Goal: Task Accomplishment & Management: Complete application form

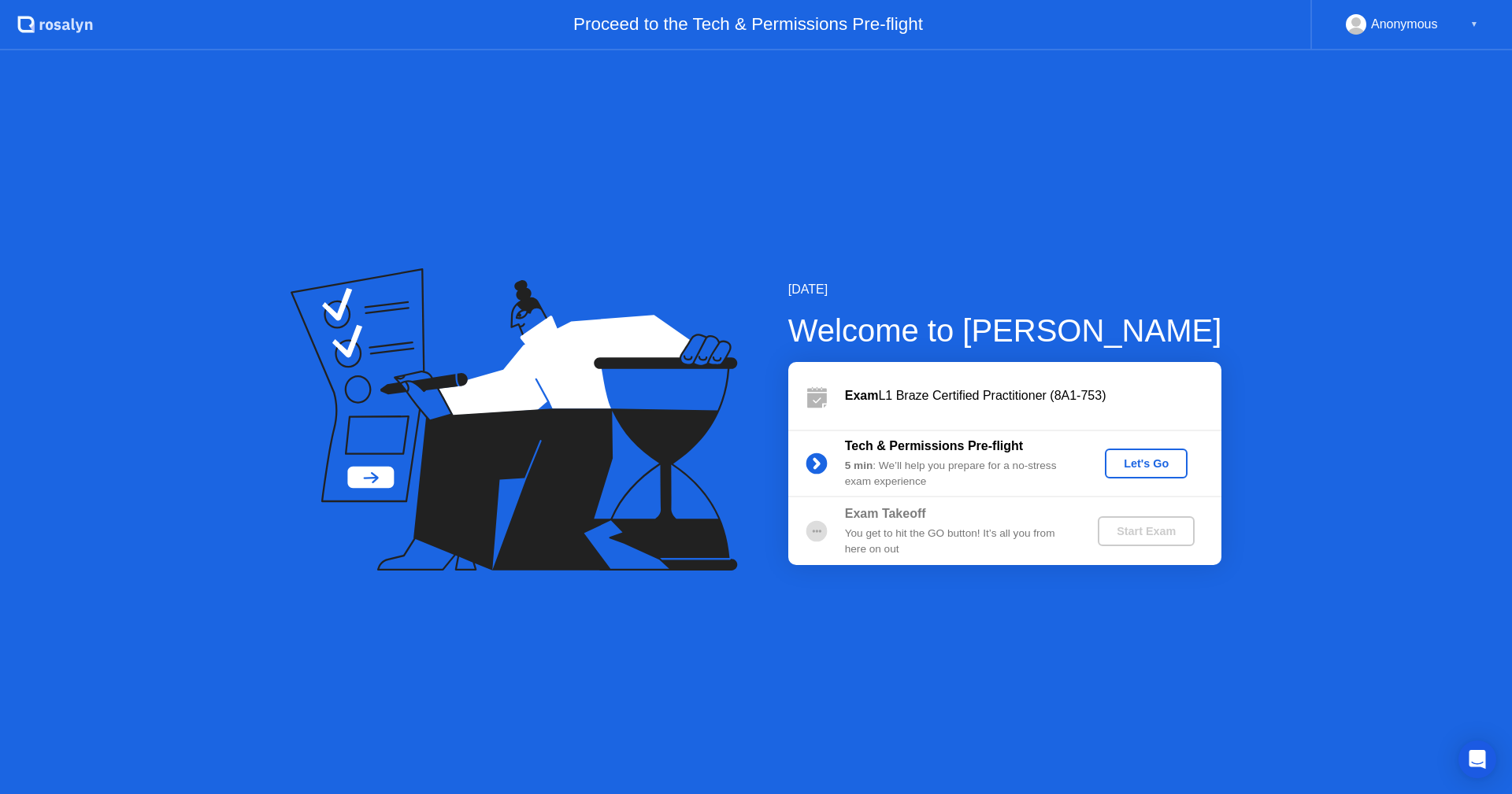
click at [1145, 470] on div "Let's Go" at bounding box center [1146, 463] width 70 height 13
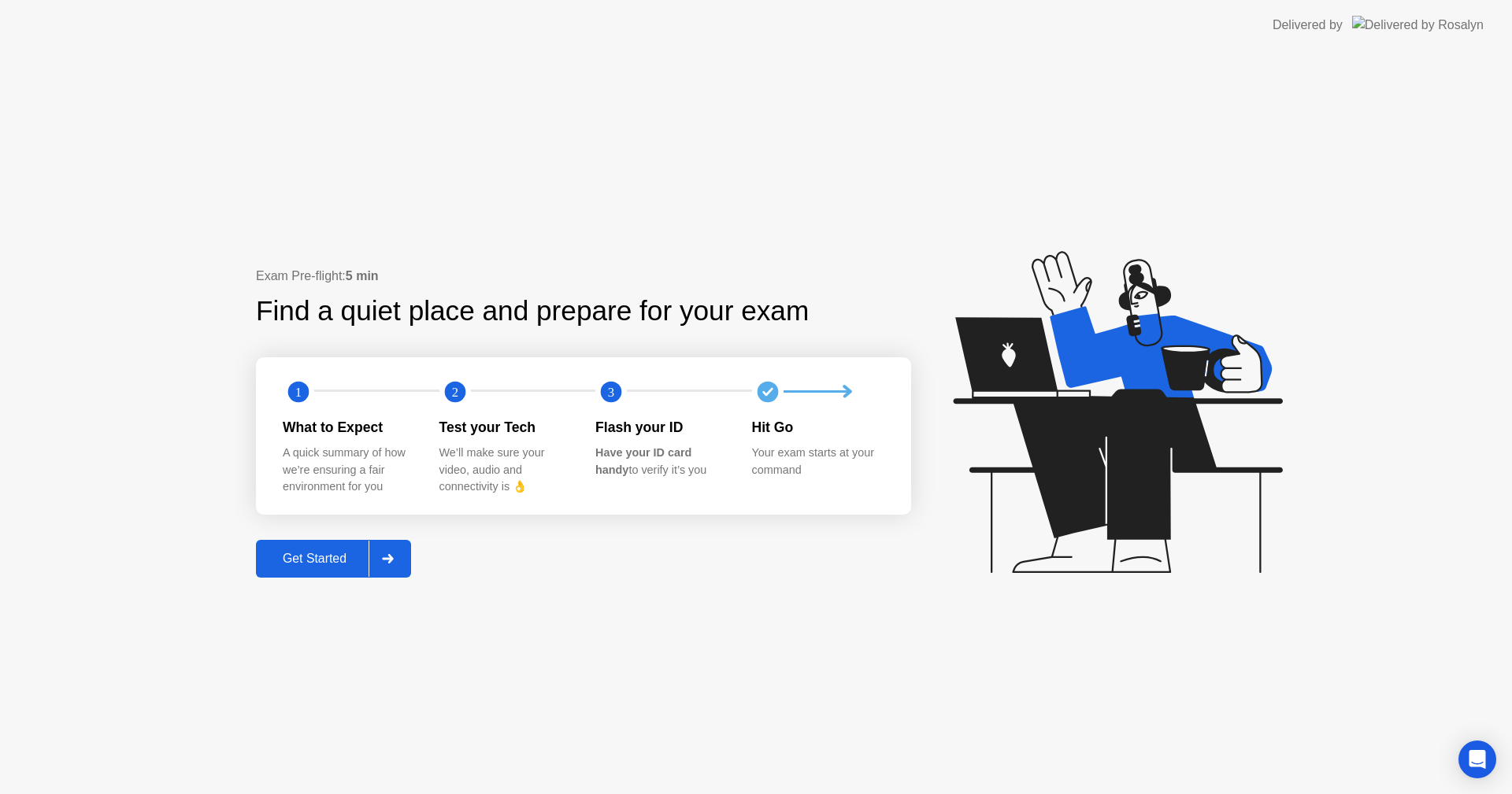
click at [323, 555] on div "Get Started" at bounding box center [315, 559] width 108 height 14
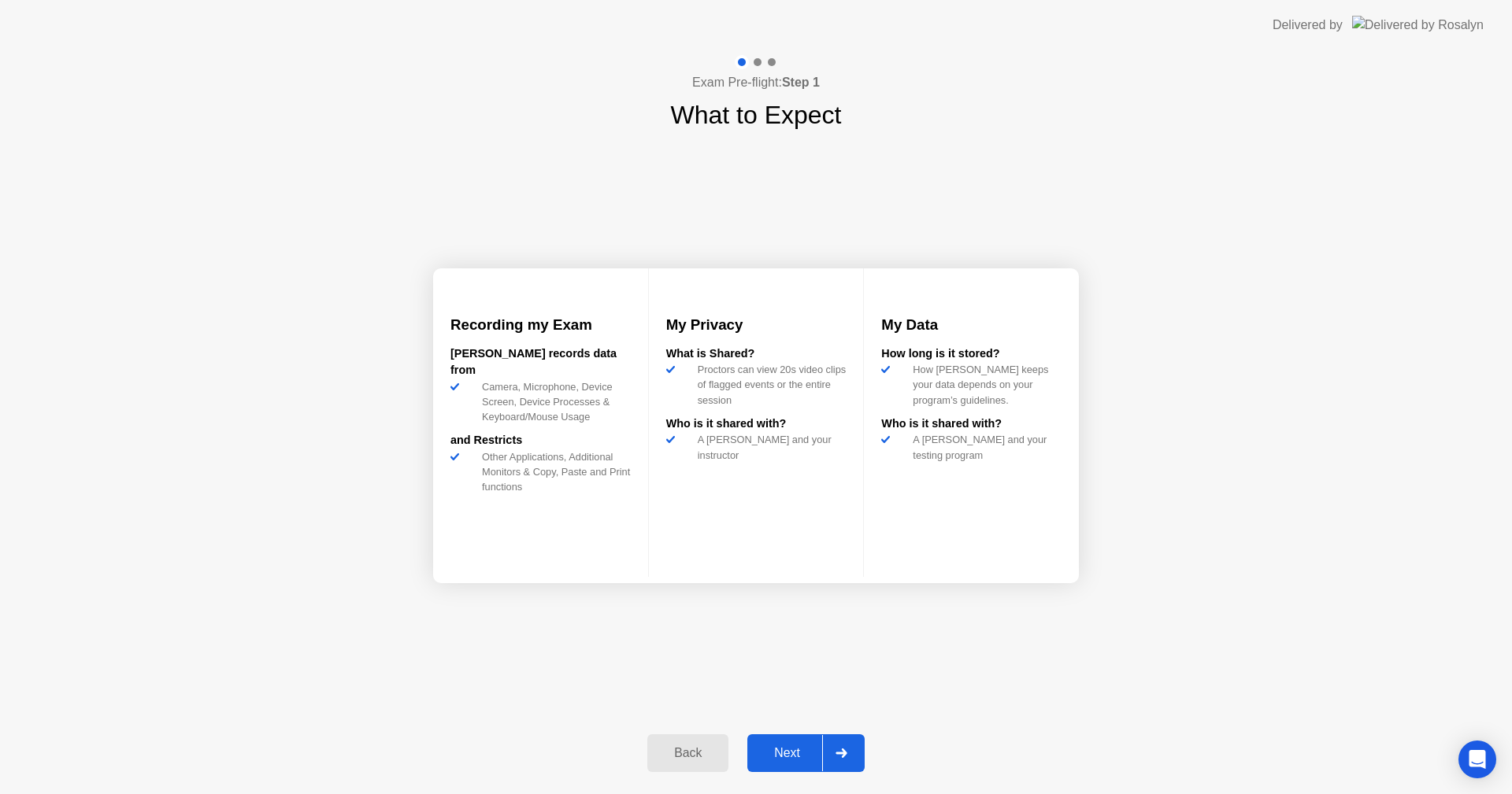
click at [806, 756] on div "Next" at bounding box center [787, 753] width 70 height 14
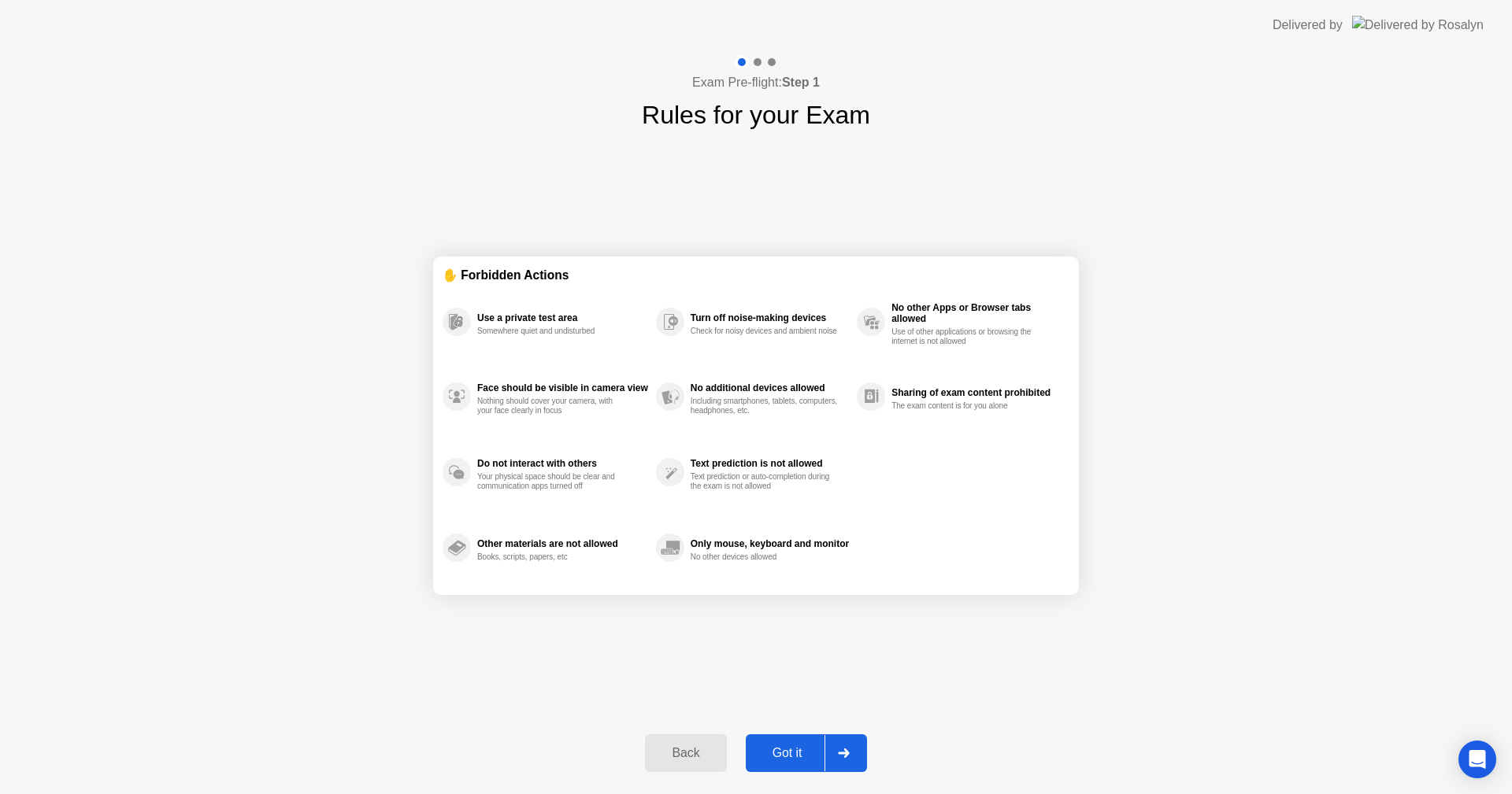
click at [785, 760] on div "Got it" at bounding box center [787, 753] width 74 height 14
select select "**********"
select select "*******"
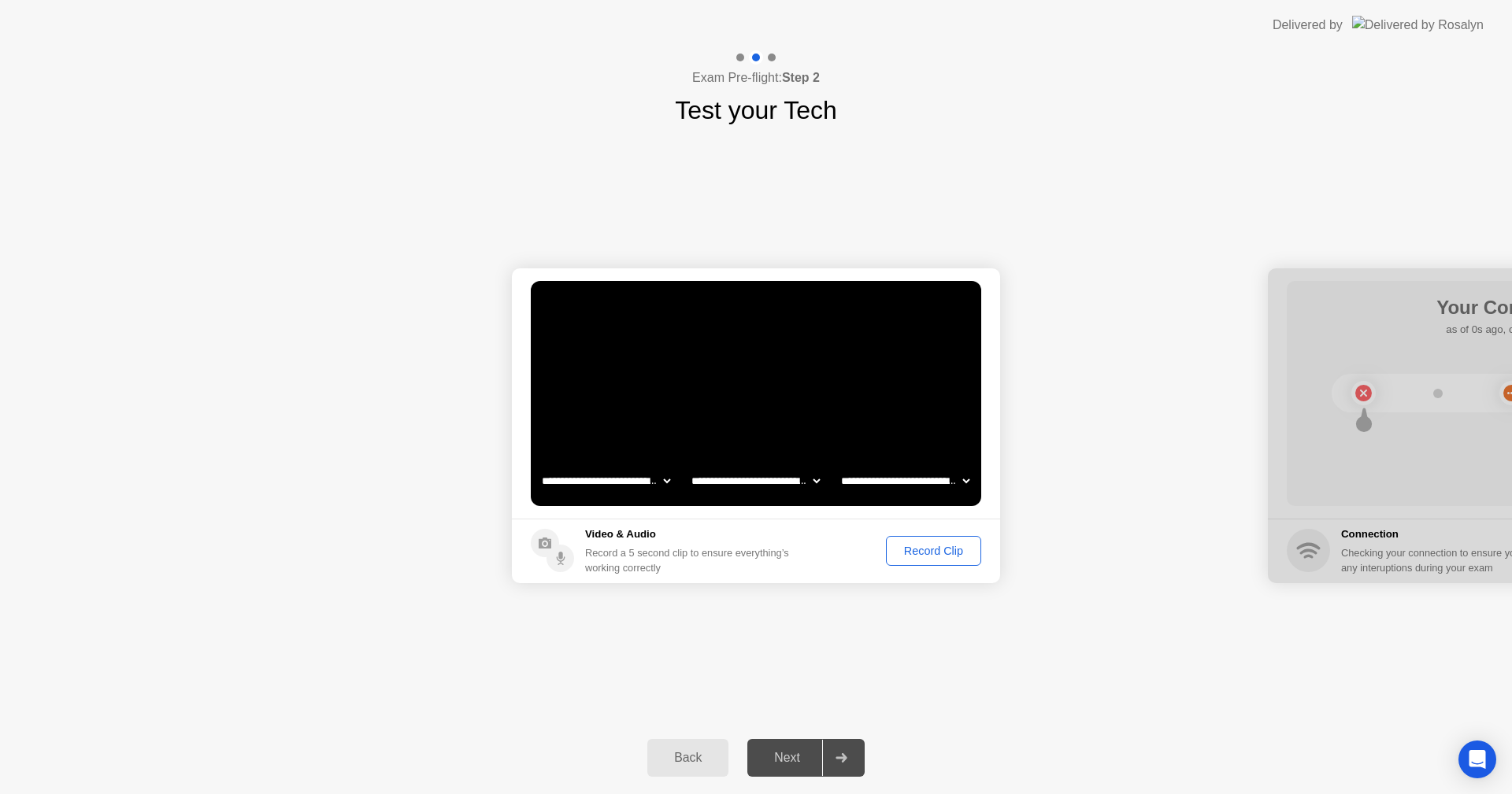
click at [792, 756] on div "Next" at bounding box center [787, 758] width 70 height 14
click at [882, 738] on div "Back Next" at bounding box center [756, 757] width 1512 height 72
click at [833, 765] on div at bounding box center [841, 758] width 38 height 36
click at [933, 558] on div "Record Clip" at bounding box center [933, 551] width 84 height 13
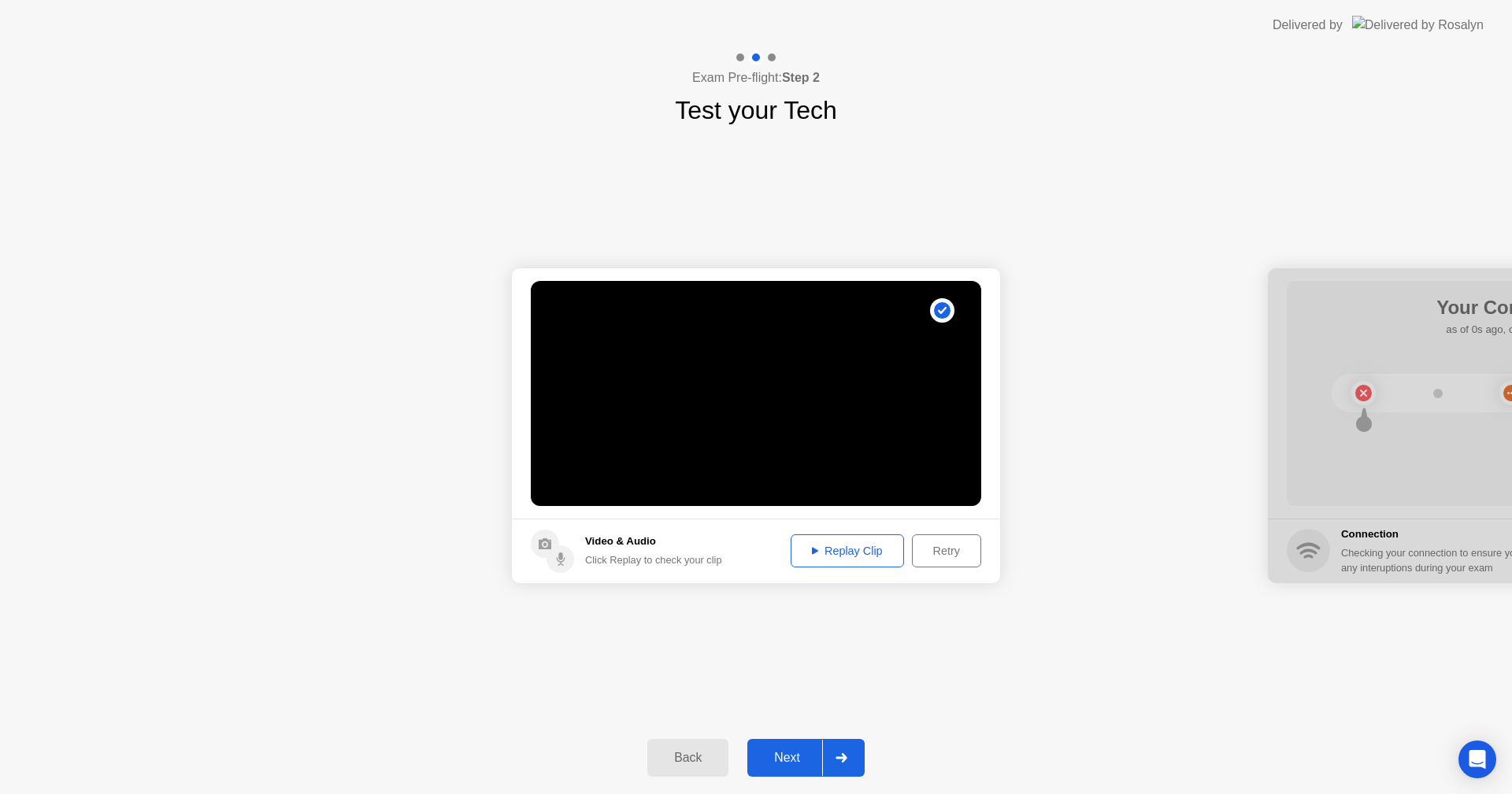
click at [786, 746] on button "Next" at bounding box center [806, 758] width 117 height 38
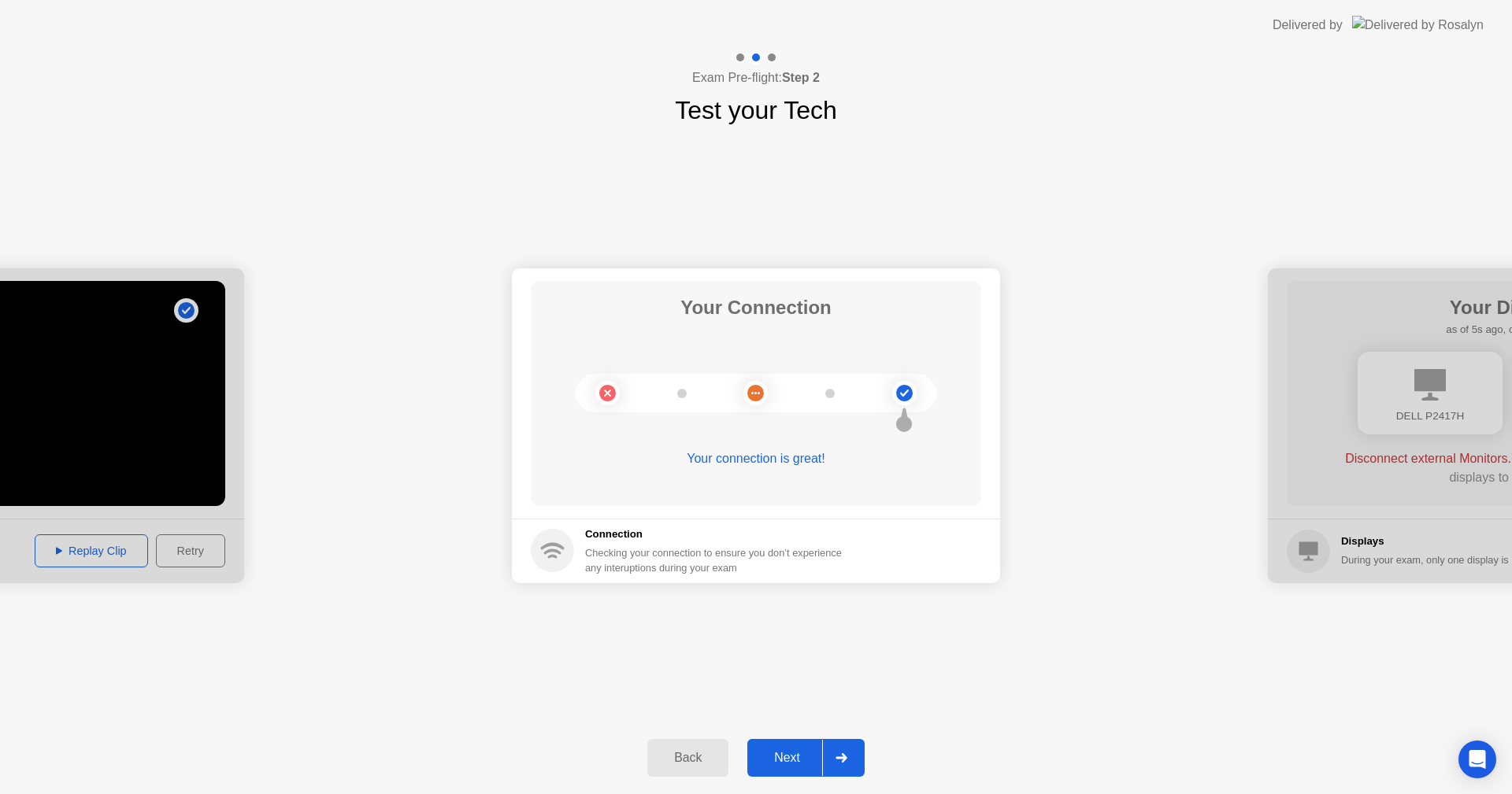
click at [764, 753] on div "Next" at bounding box center [787, 758] width 70 height 14
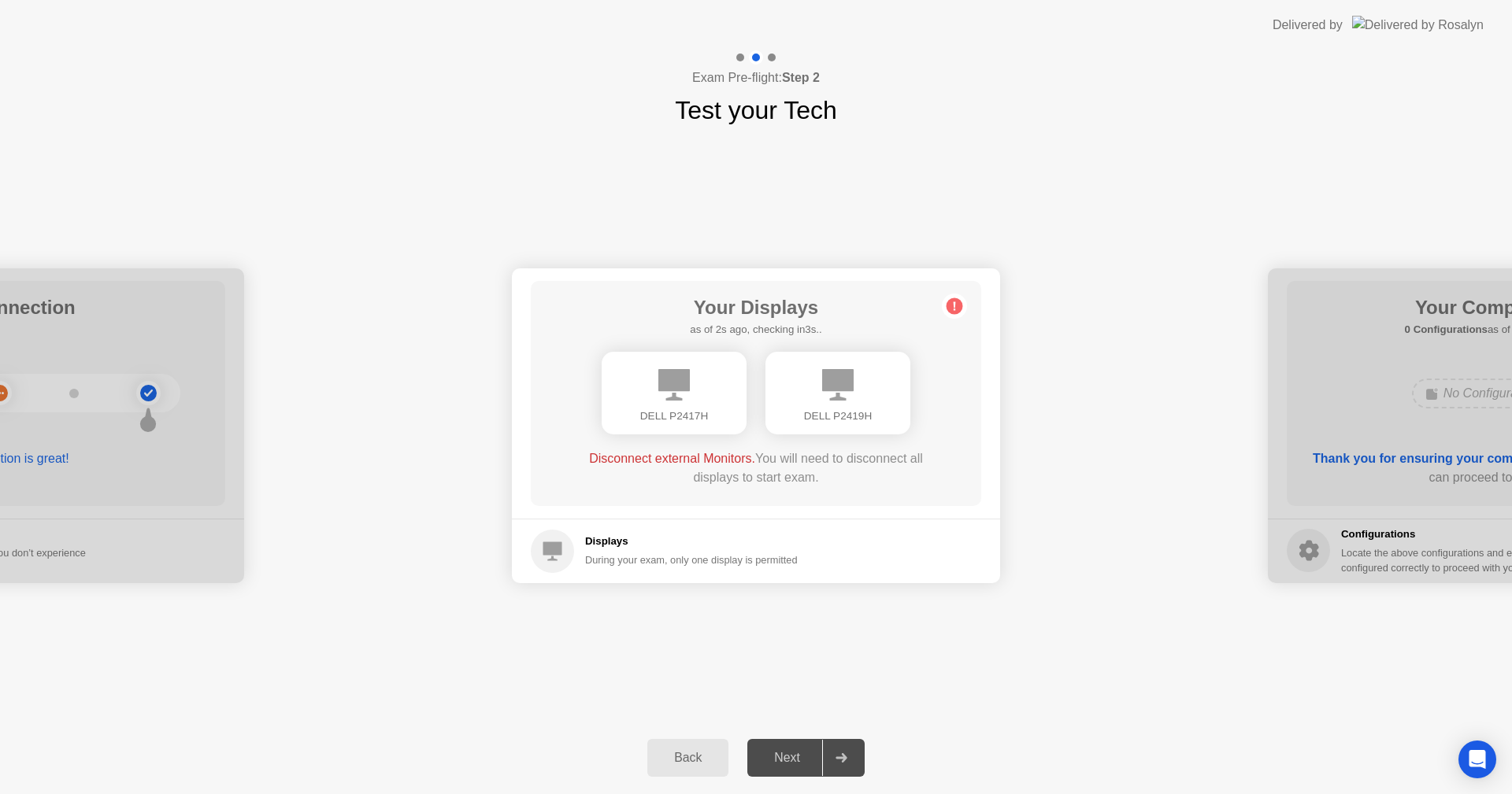
click at [769, 759] on div "Next" at bounding box center [787, 758] width 70 height 14
click at [798, 765] on div "Next" at bounding box center [787, 758] width 70 height 14
click at [719, 459] on span "Disconnect external Monitors." at bounding box center [671, 458] width 166 height 13
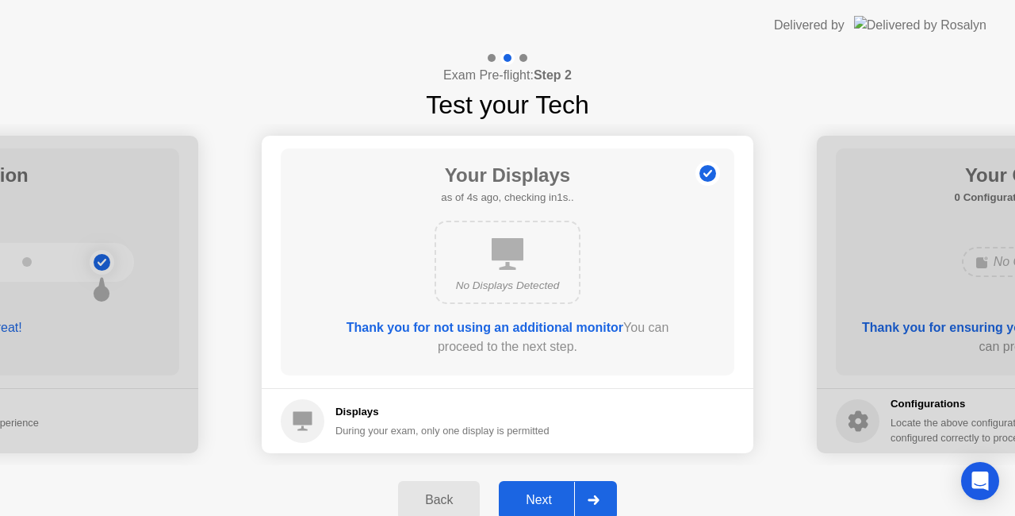
click at [555, 484] on button "Next" at bounding box center [558, 500] width 118 height 38
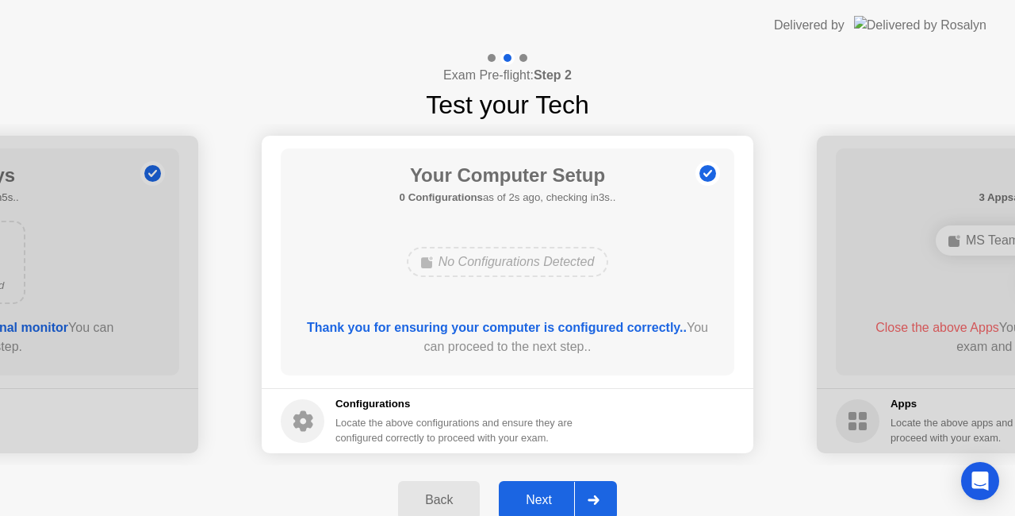
click at [535, 489] on button "Next" at bounding box center [558, 500] width 118 height 38
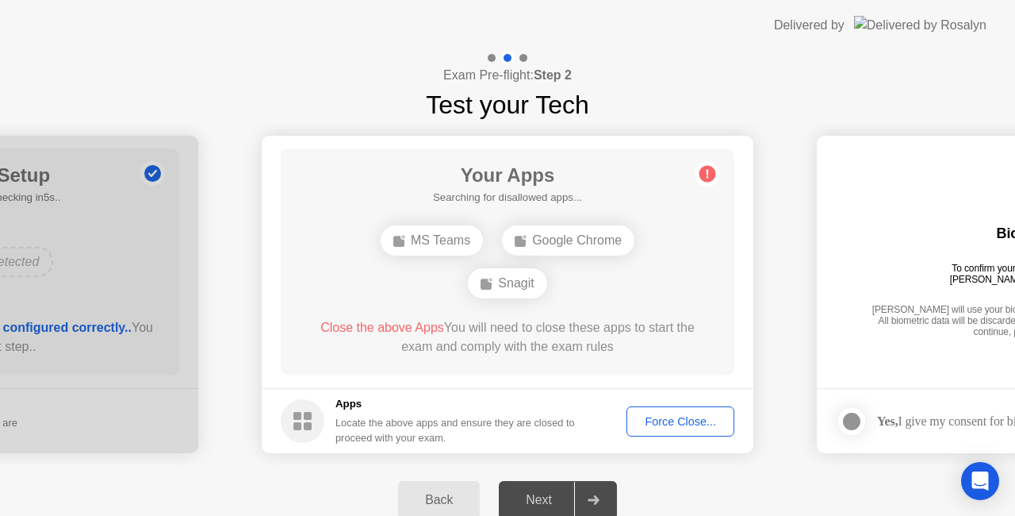
click at [543, 498] on div "Next" at bounding box center [539, 500] width 71 height 14
click at [689, 406] on button "Force Close..." at bounding box center [681, 421] width 108 height 30
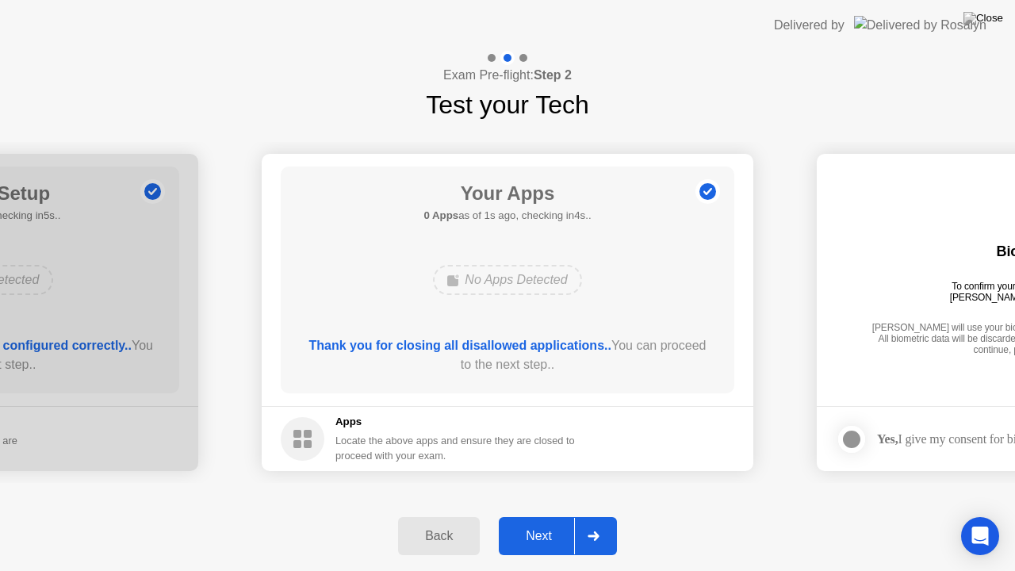
click at [538, 529] on div "Next" at bounding box center [539, 536] width 71 height 14
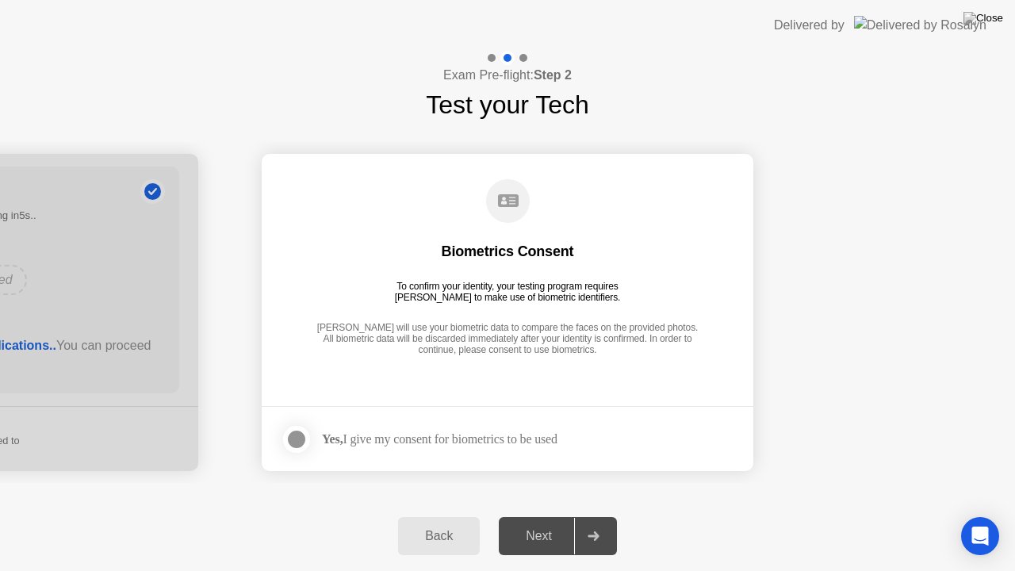
click at [281, 438] on label at bounding box center [301, 440] width 41 height 32
click at [548, 546] on button "Next" at bounding box center [558, 536] width 118 height 38
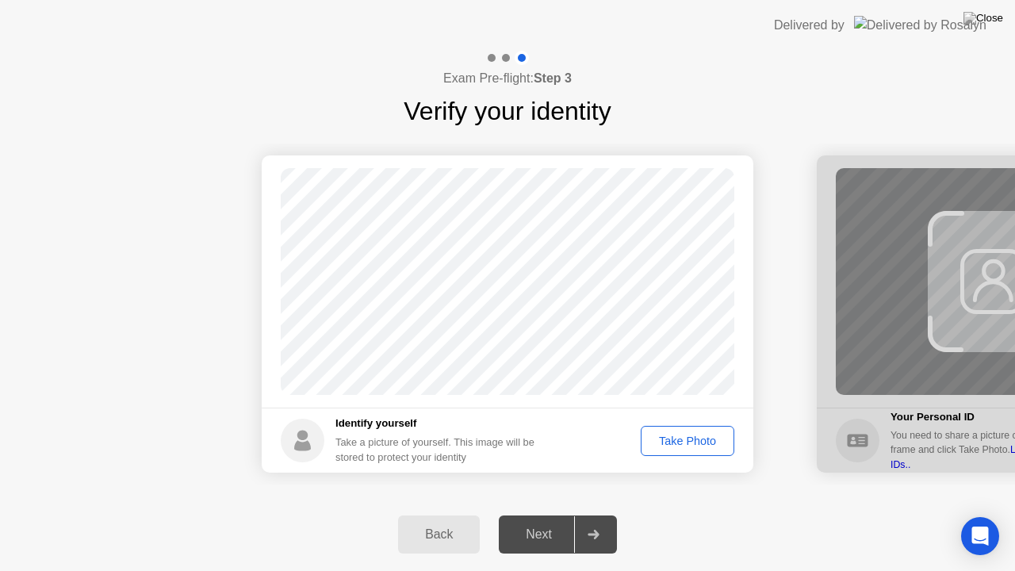
click at [701, 435] on div "Take Photo" at bounding box center [688, 441] width 83 height 13
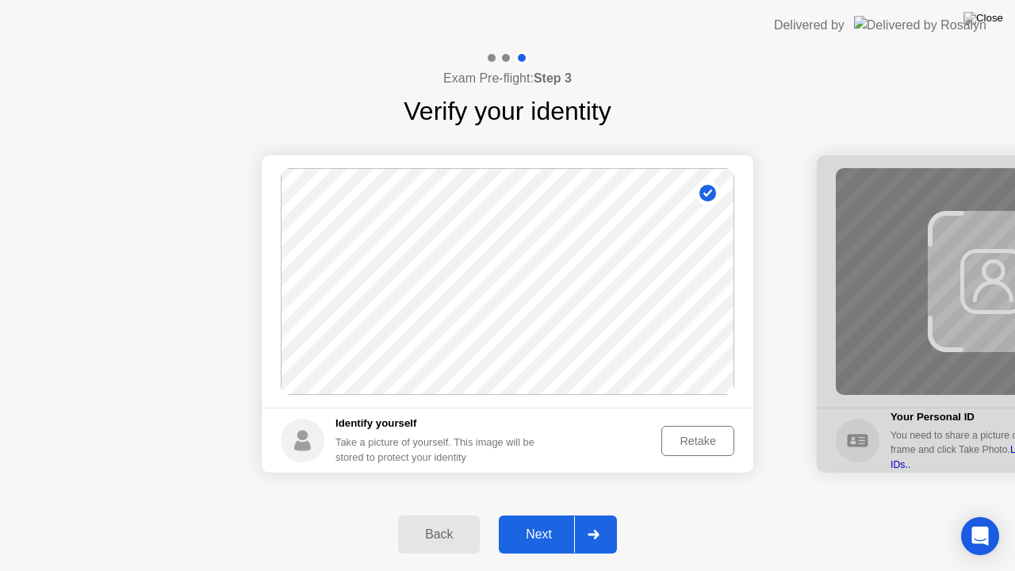
click at [533, 533] on div "Next" at bounding box center [539, 535] width 71 height 14
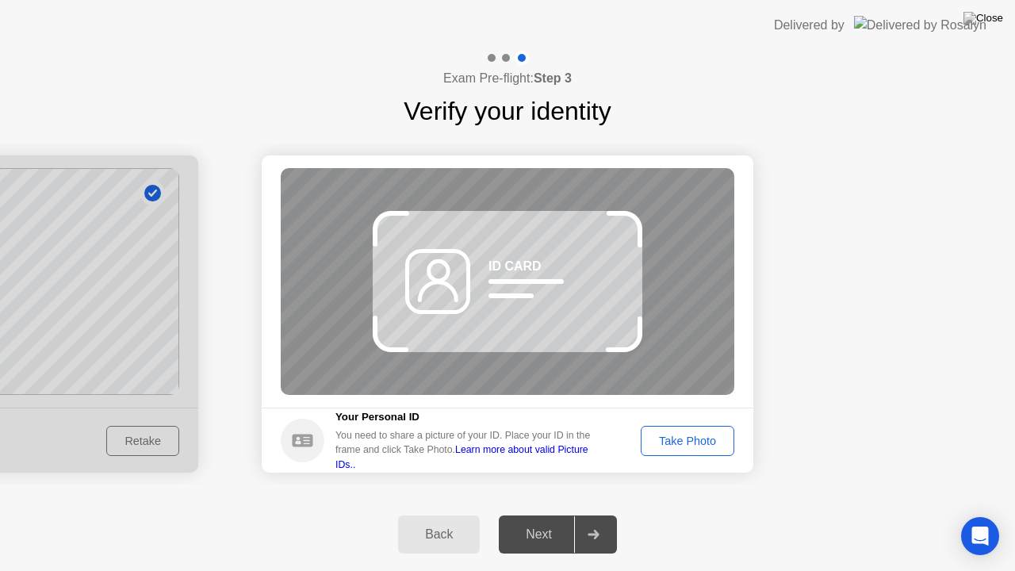
click at [717, 435] on div "Take Photo" at bounding box center [688, 441] width 83 height 13
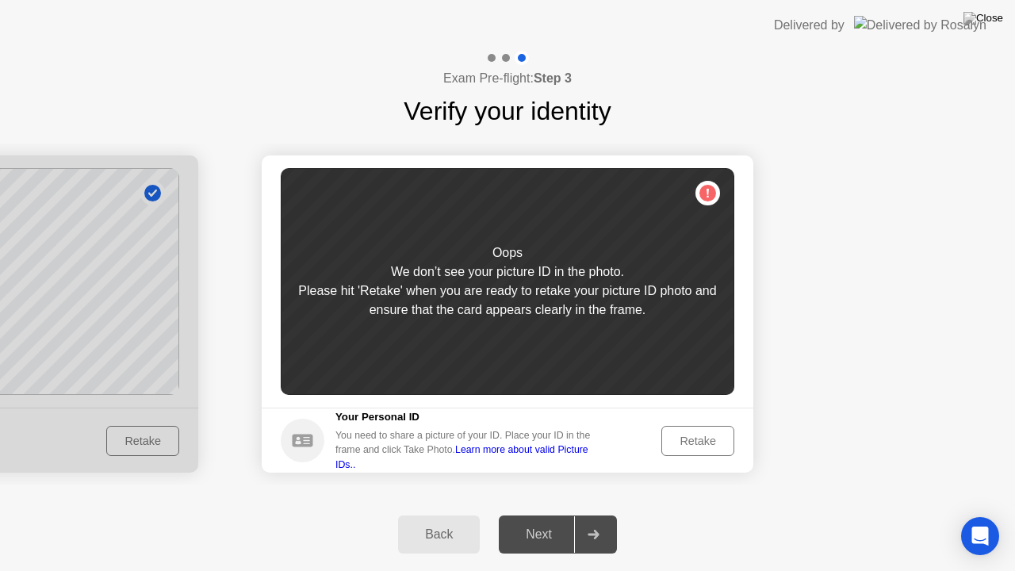
click at [691, 437] on div "Retake" at bounding box center [698, 441] width 62 height 13
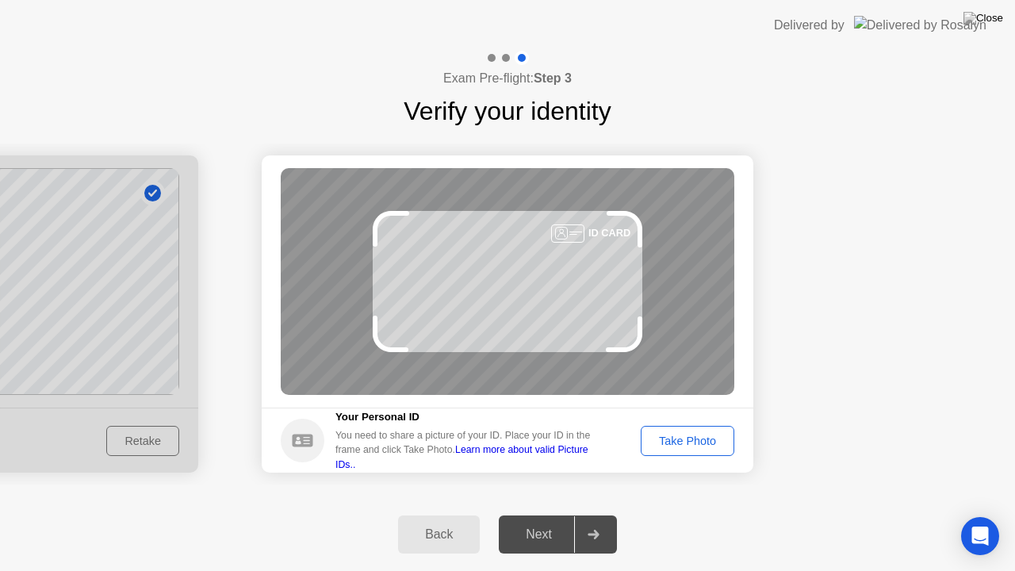
click at [653, 439] on div "Take Photo" at bounding box center [688, 441] width 83 height 13
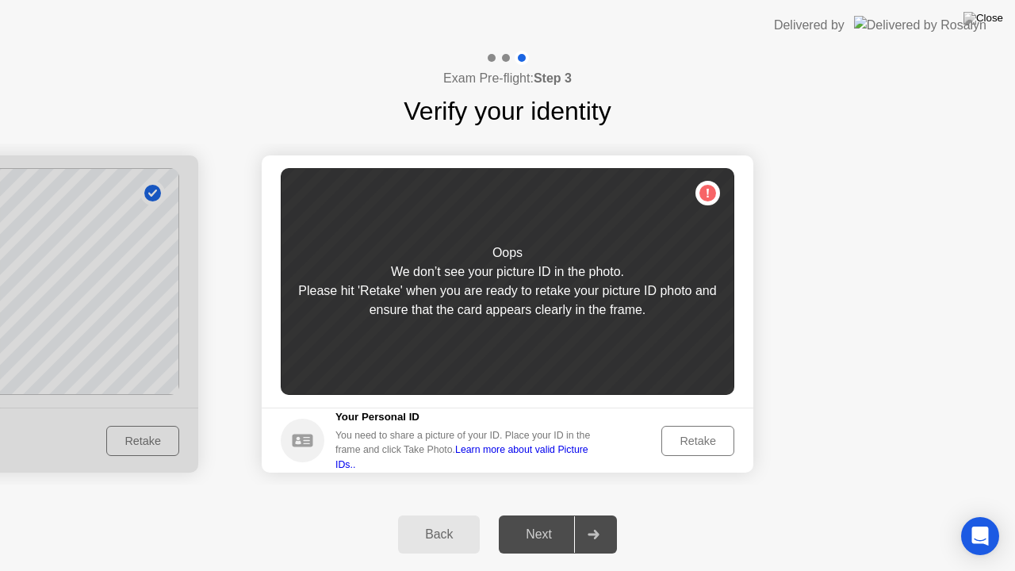
click at [698, 447] on div "Retake" at bounding box center [698, 441] width 62 height 13
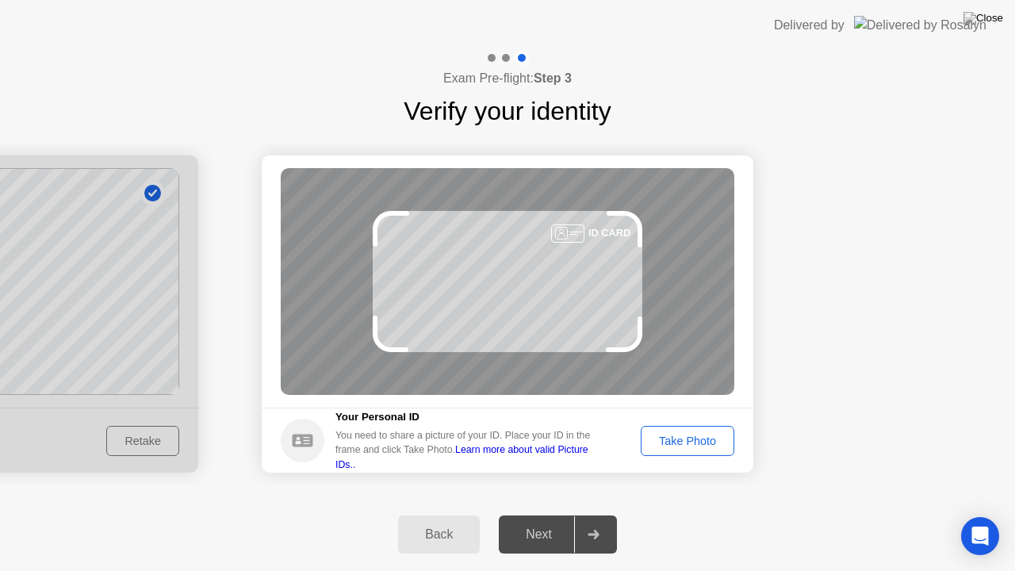
click at [681, 439] on div "Take Photo" at bounding box center [688, 441] width 83 height 13
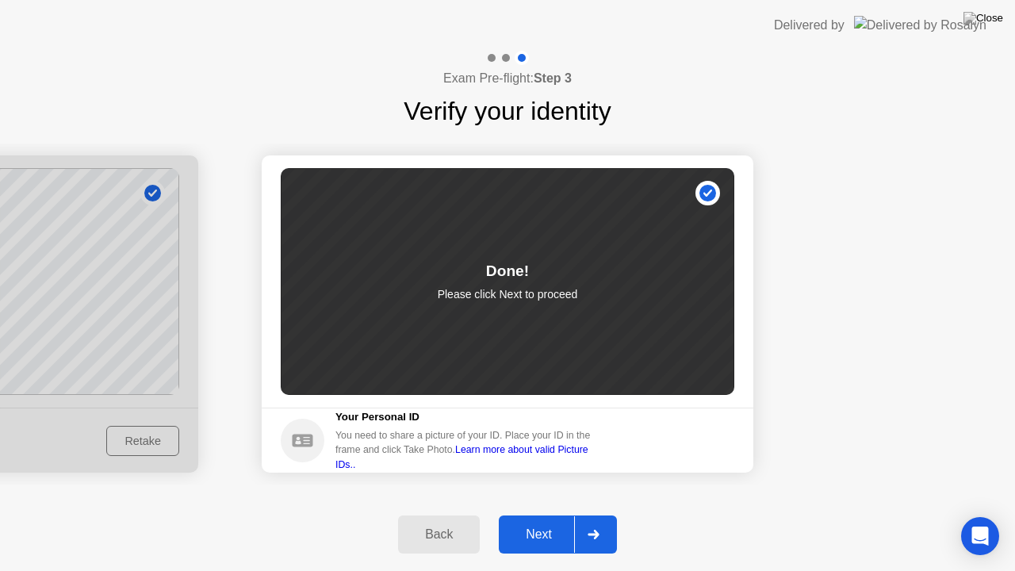
click at [538, 535] on div "Next" at bounding box center [539, 535] width 71 height 14
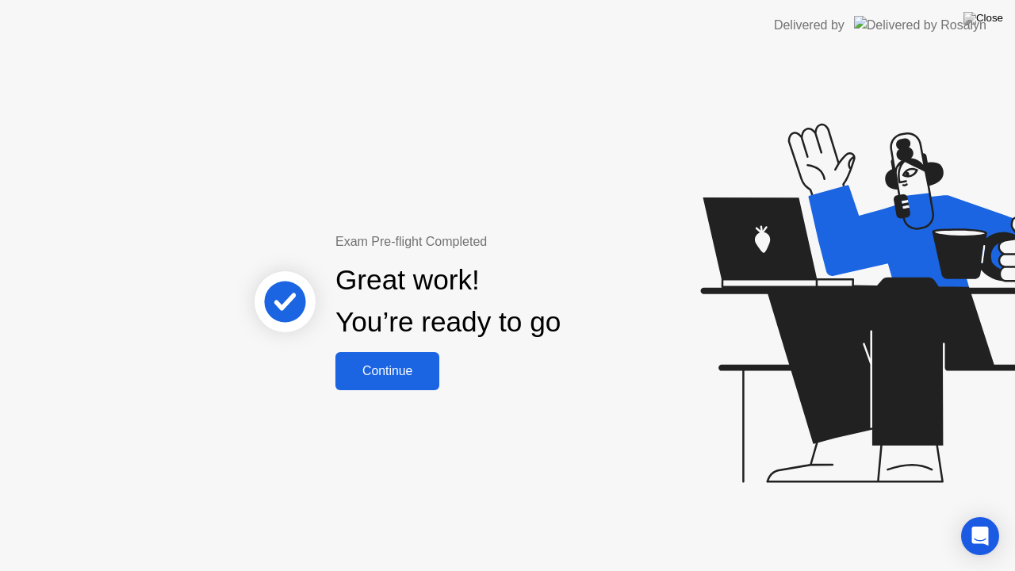
click at [328, 373] on div "Exam Pre-flight Completed Great work! You’re ready to go Continue" at bounding box center [449, 311] width 428 height 158
click at [403, 365] on div "Continue" at bounding box center [387, 371] width 94 height 14
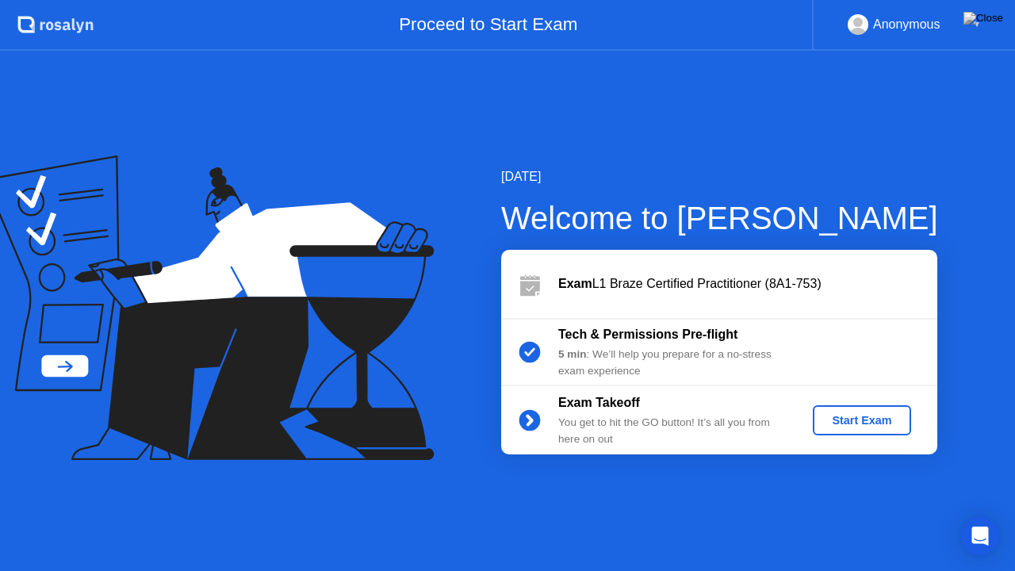
click at [870, 416] on div "Start Exam" at bounding box center [861, 420] width 85 height 13
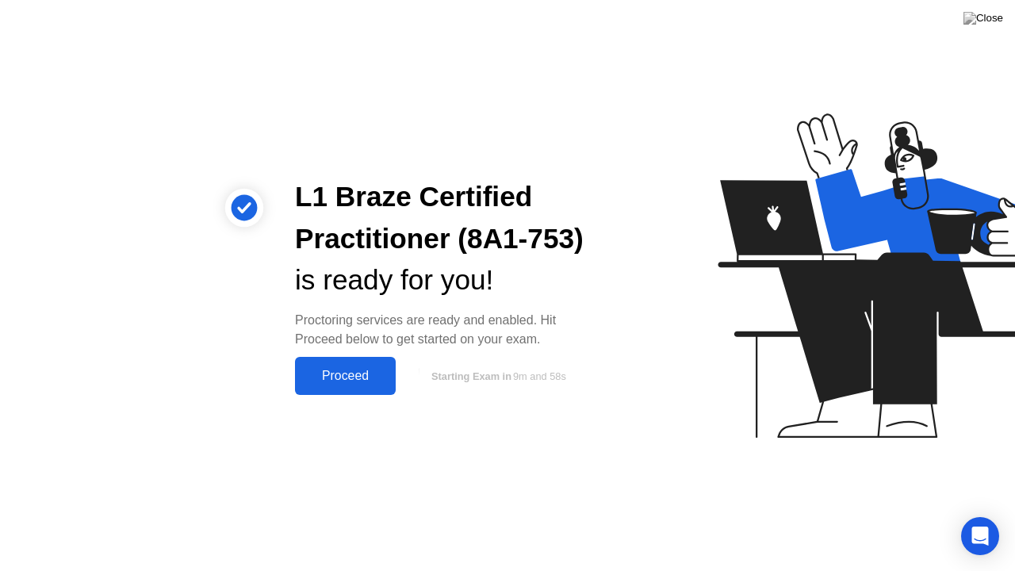
click at [332, 382] on div "Proceed" at bounding box center [345, 376] width 91 height 14
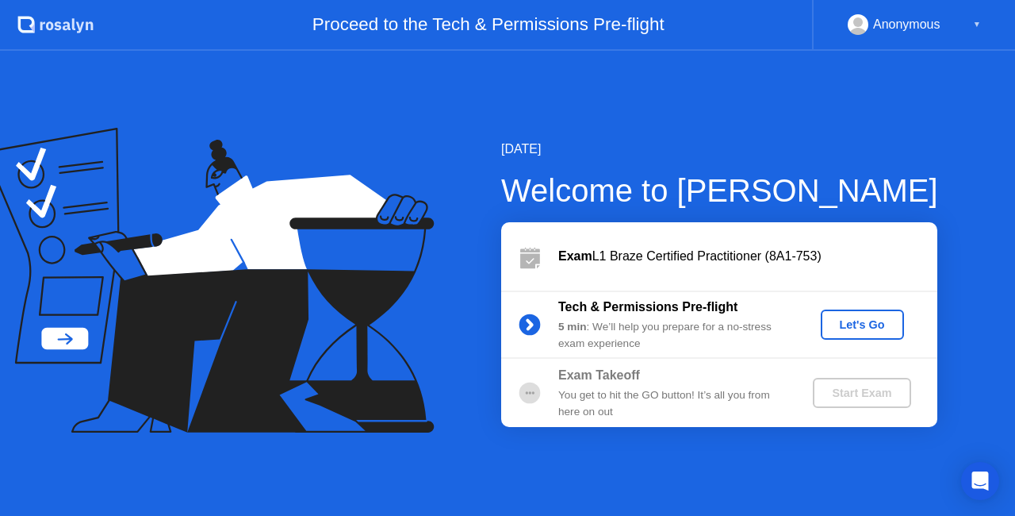
click at [876, 322] on div "Let's Go" at bounding box center [862, 324] width 71 height 13
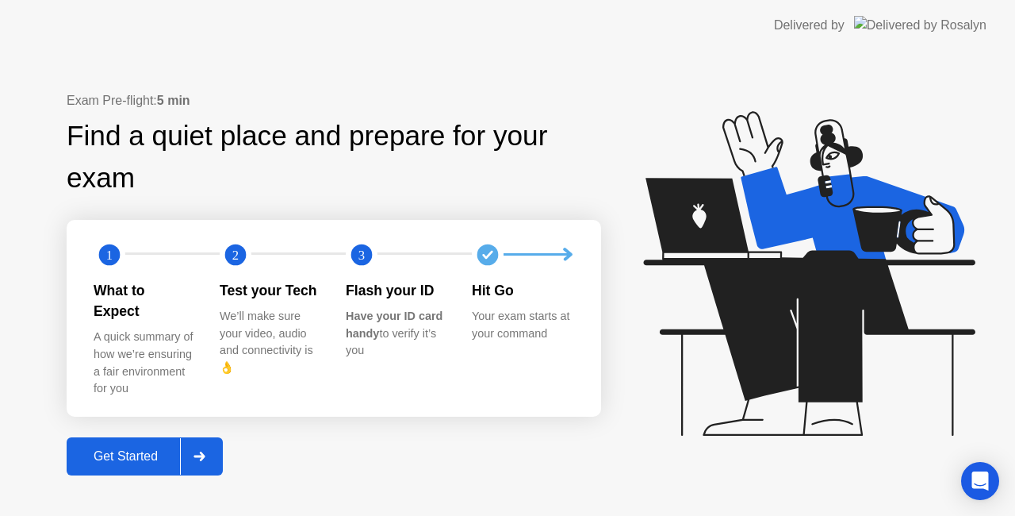
click at [144, 437] on button "Get Started" at bounding box center [145, 456] width 156 height 38
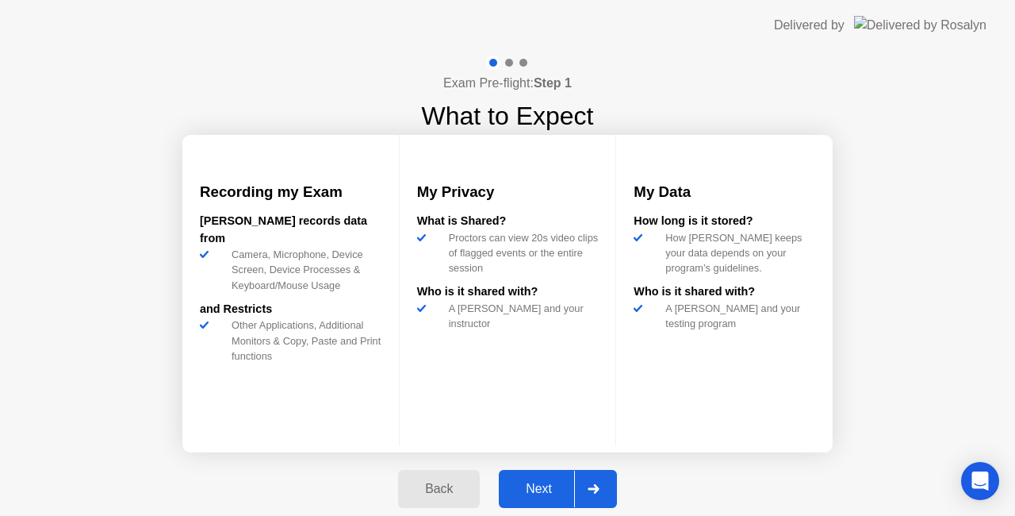
click at [543, 482] on div "Next" at bounding box center [539, 489] width 71 height 14
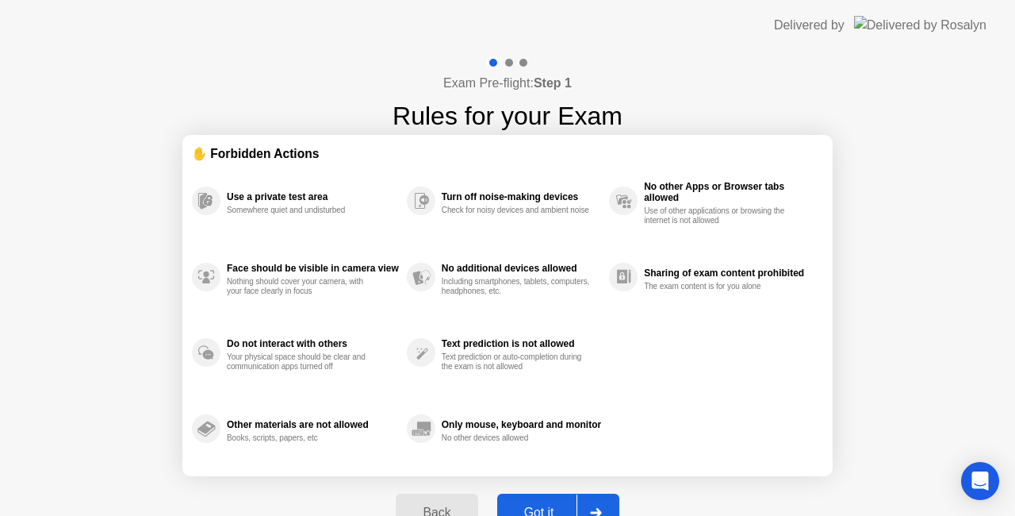
click at [545, 495] on button "Got it" at bounding box center [558, 512] width 122 height 38
select select "**********"
select select "*******"
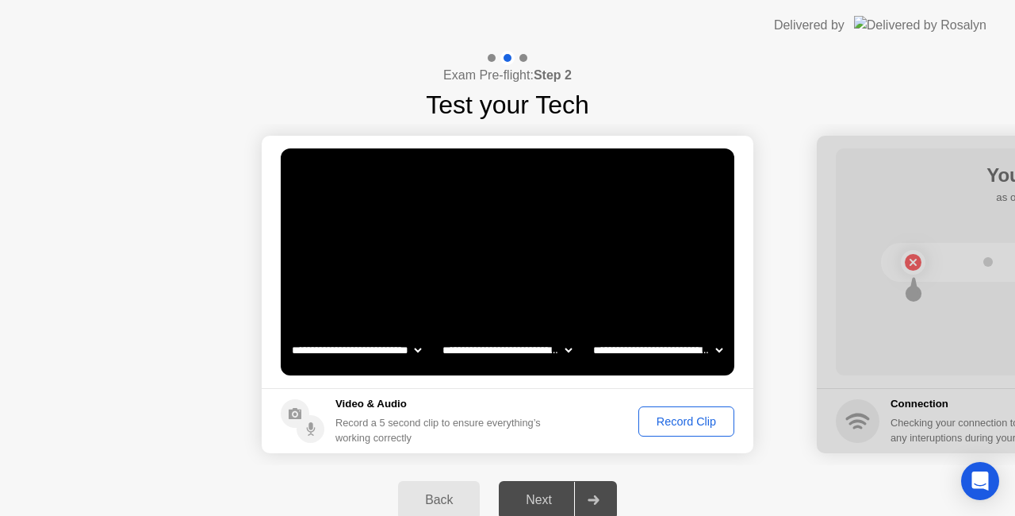
click at [658, 430] on button "Record Clip" at bounding box center [687, 421] width 96 height 30
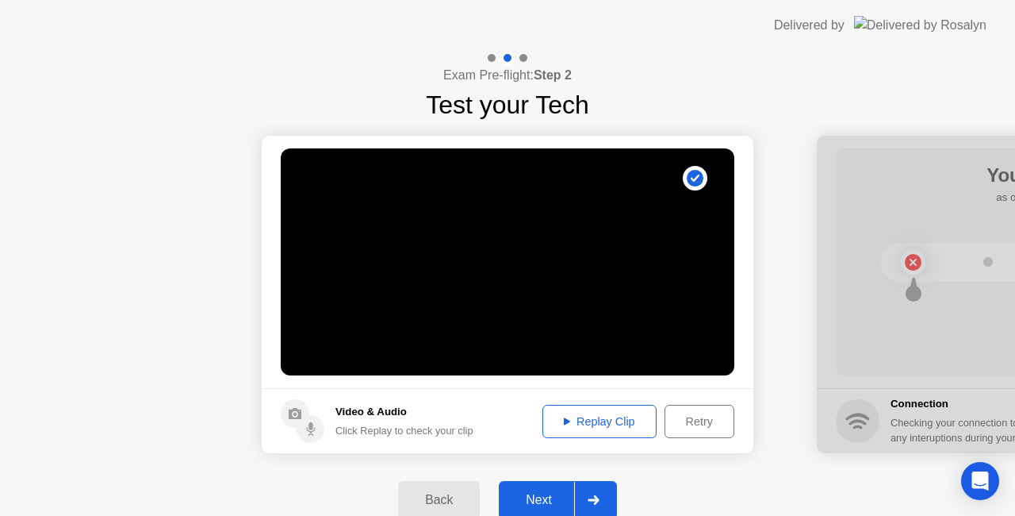
click at [549, 493] on div "Next" at bounding box center [539, 500] width 71 height 14
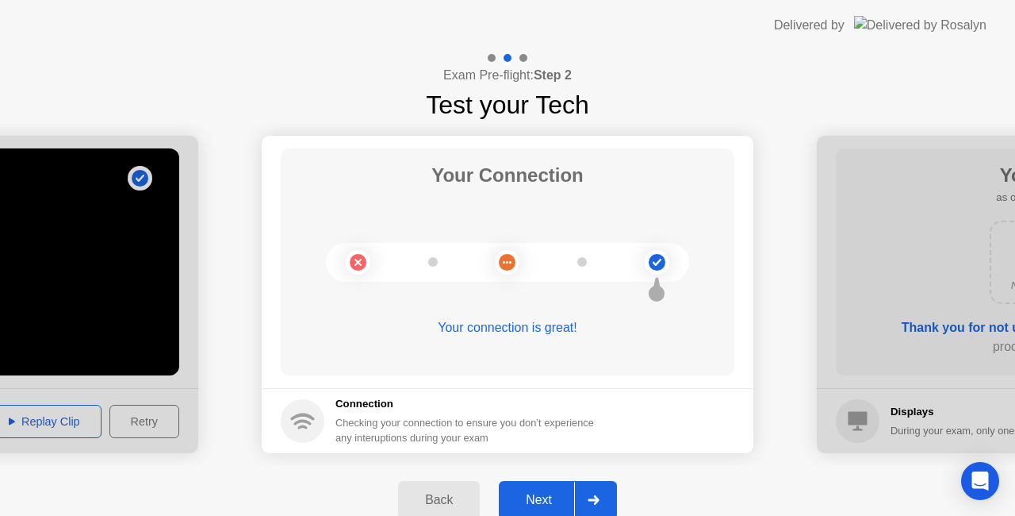
click at [541, 503] on div "Next" at bounding box center [539, 500] width 71 height 14
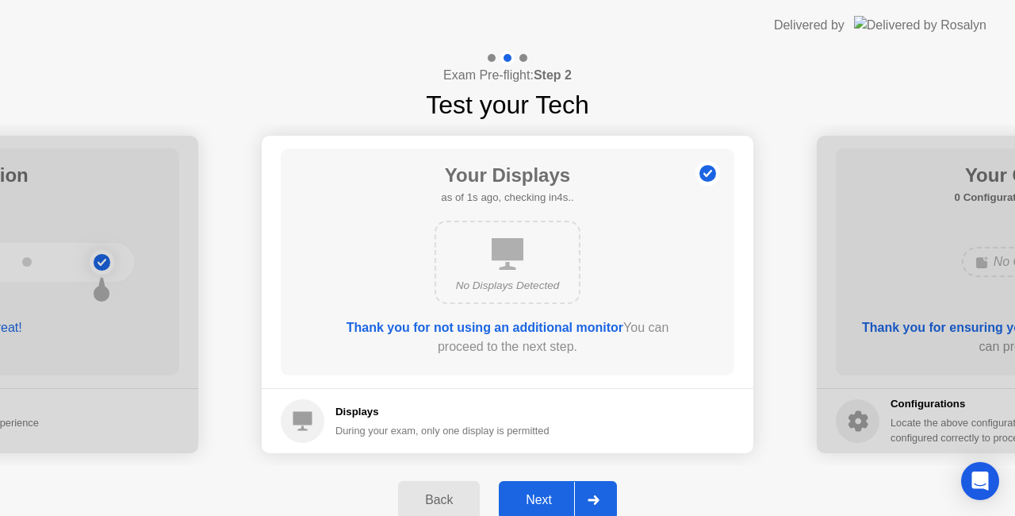
click at [541, 503] on div "Next" at bounding box center [539, 500] width 71 height 14
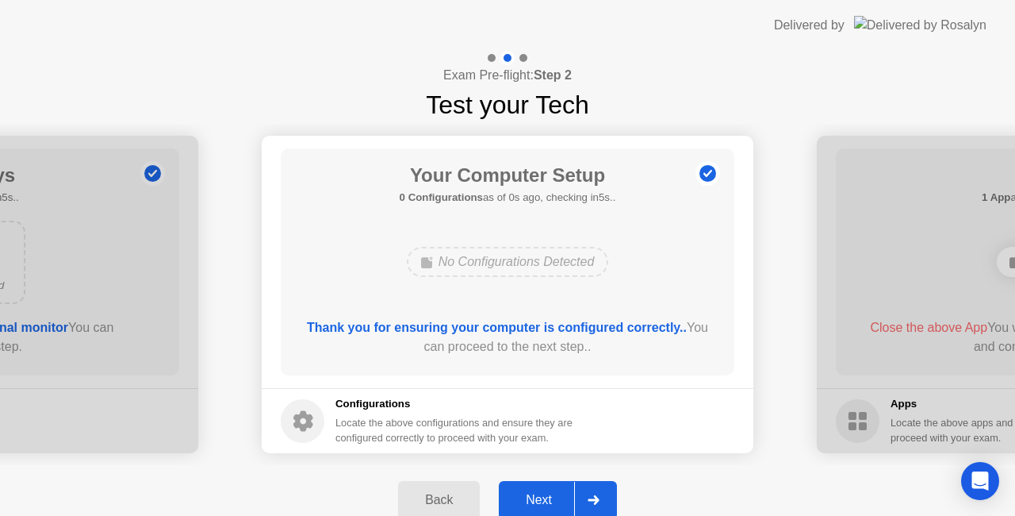
click at [541, 503] on div "Next" at bounding box center [539, 500] width 71 height 14
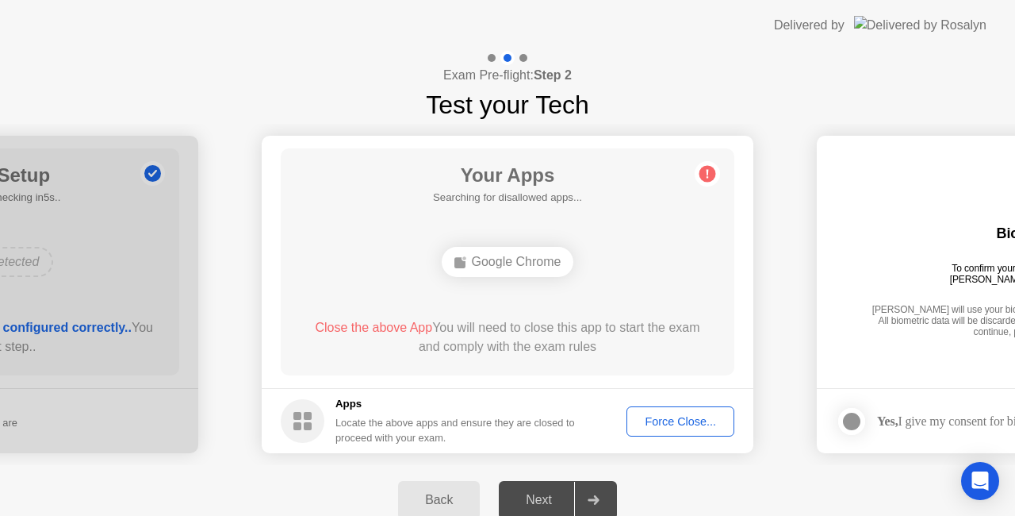
click at [541, 503] on div "Next" at bounding box center [539, 500] width 71 height 14
click at [716, 425] on div "Force Close..." at bounding box center [680, 421] width 97 height 13
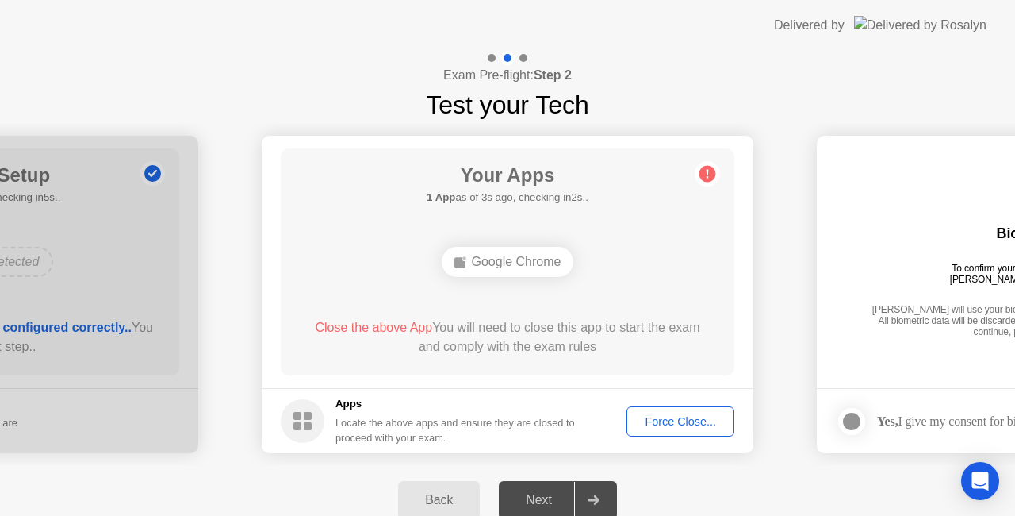
click at [695, 420] on div "Force Close..." at bounding box center [680, 421] width 97 height 13
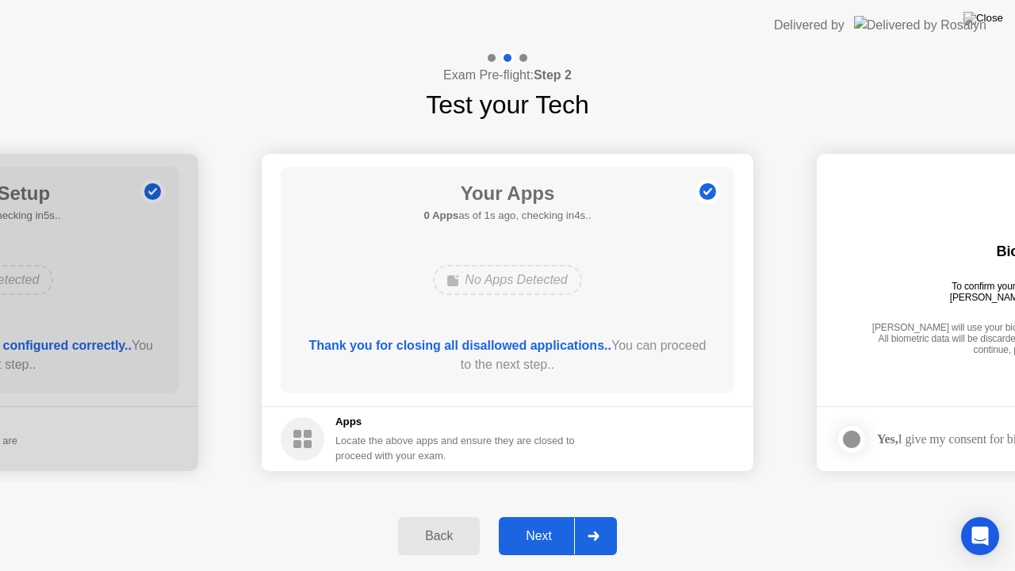
click at [541, 515] on div "Next" at bounding box center [539, 536] width 71 height 14
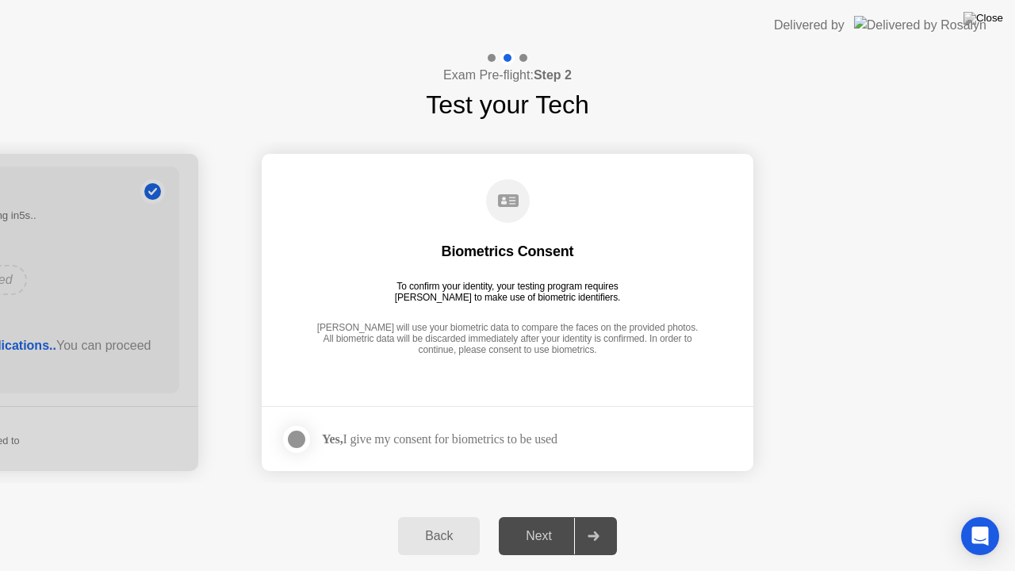
click at [295, 443] on div at bounding box center [296, 439] width 19 height 19
click at [546, 515] on div "Next" at bounding box center [539, 536] width 71 height 14
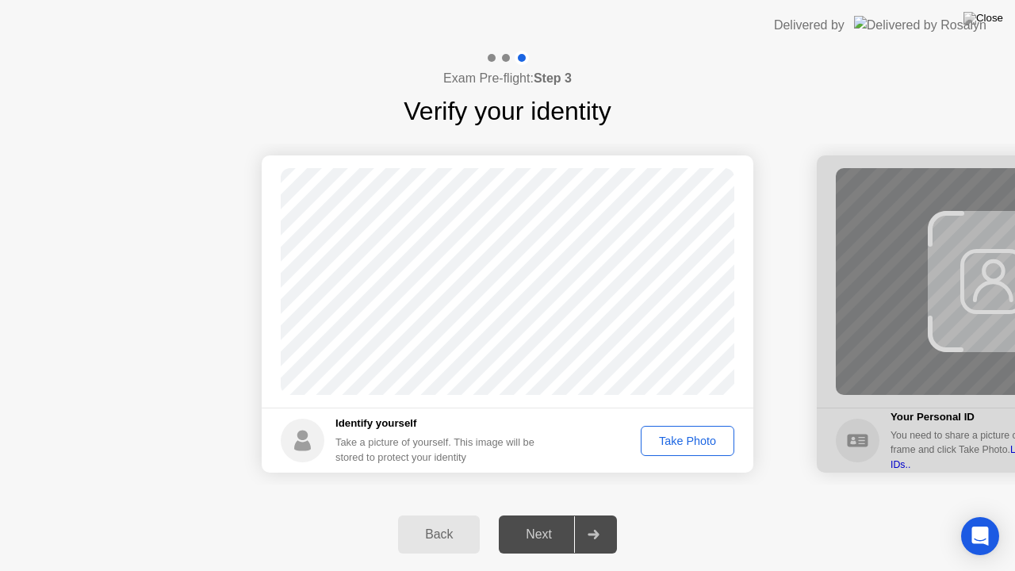
click at [691, 443] on div "Take Photo" at bounding box center [688, 441] width 83 height 13
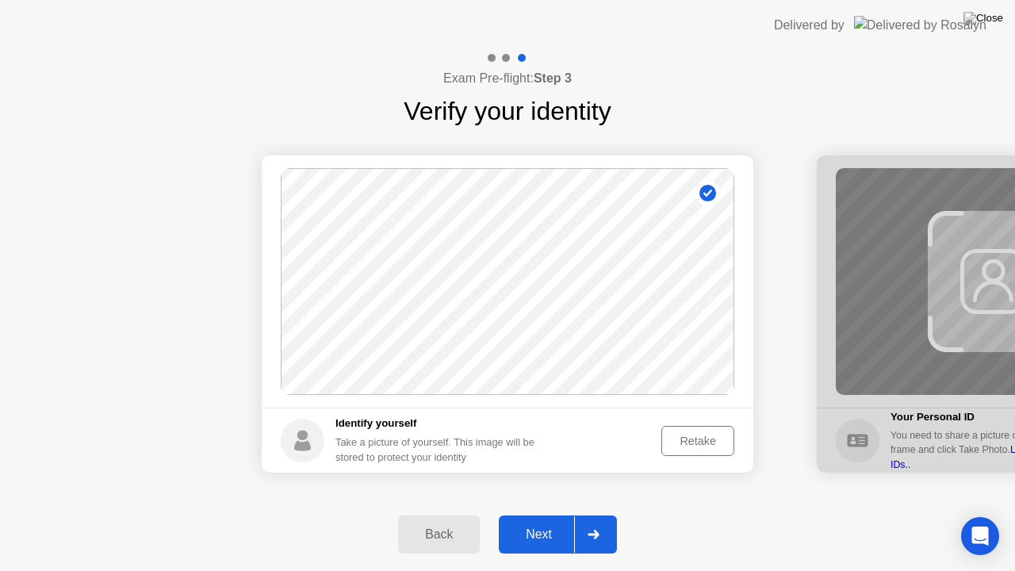
click at [566, 515] on div "Next" at bounding box center [539, 535] width 71 height 14
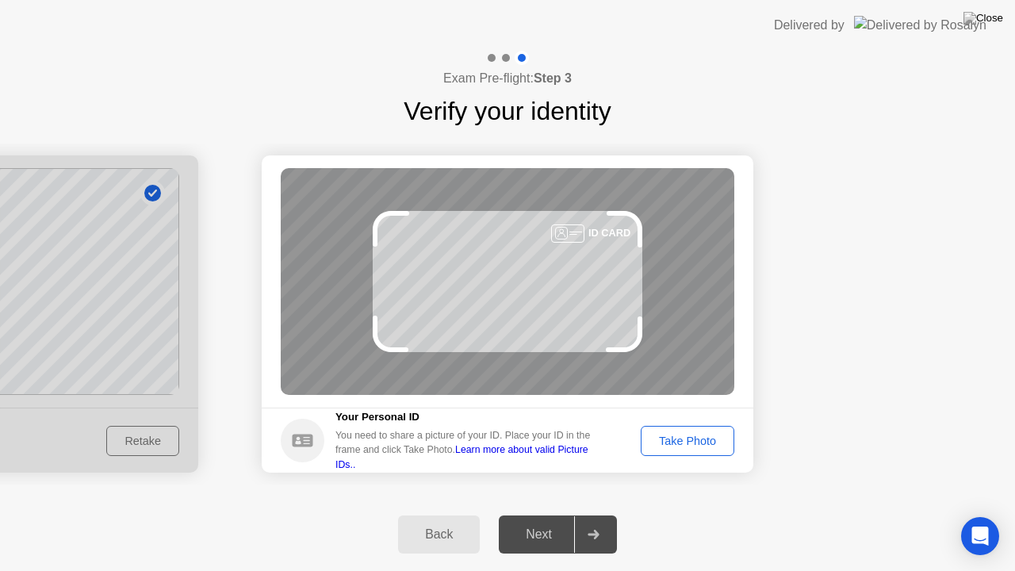
click at [718, 449] on button "Take Photo" at bounding box center [688, 441] width 94 height 30
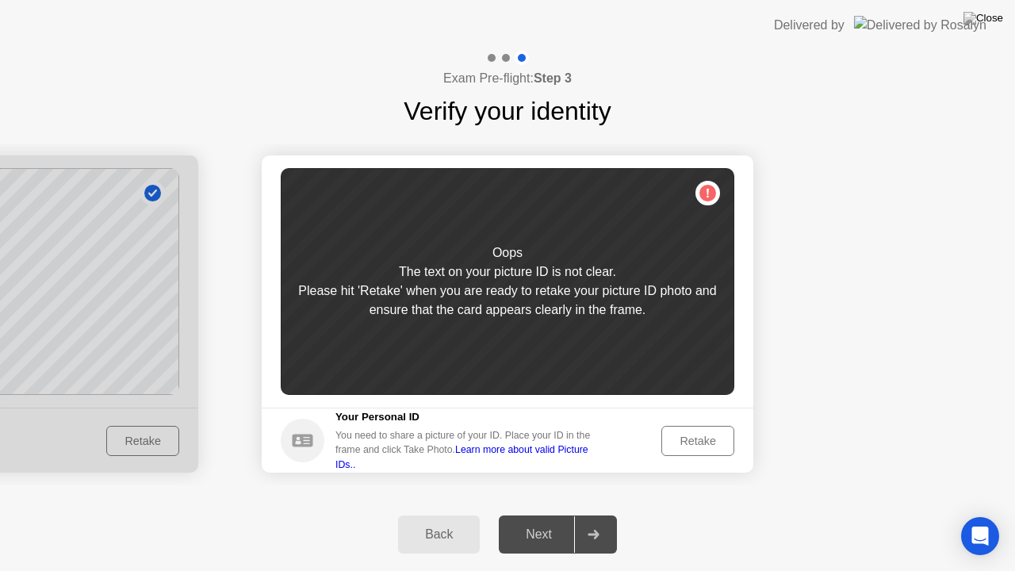
click at [708, 441] on div "Retake" at bounding box center [698, 441] width 62 height 13
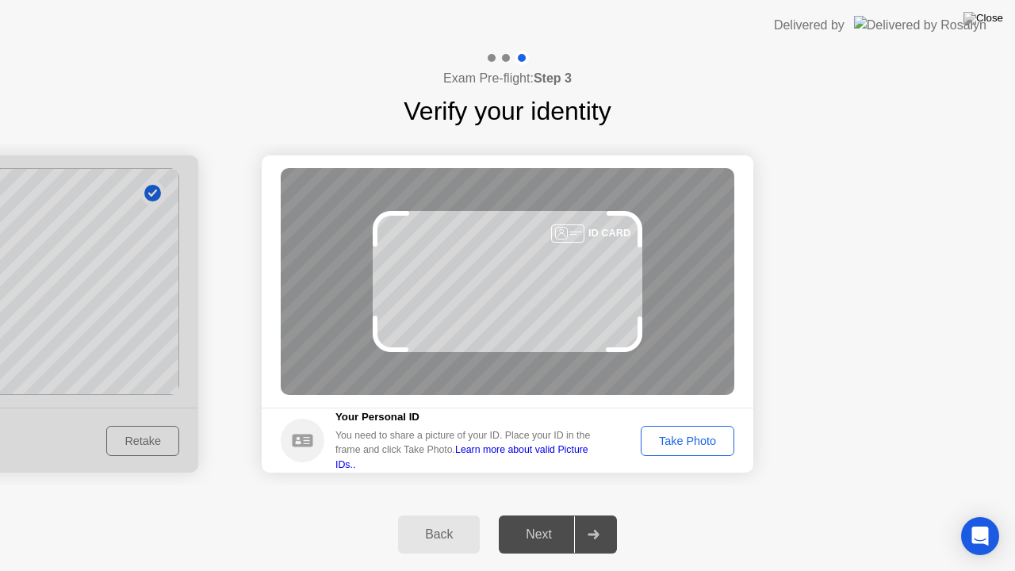
click at [693, 435] on div "Take Photo" at bounding box center [688, 441] width 83 height 13
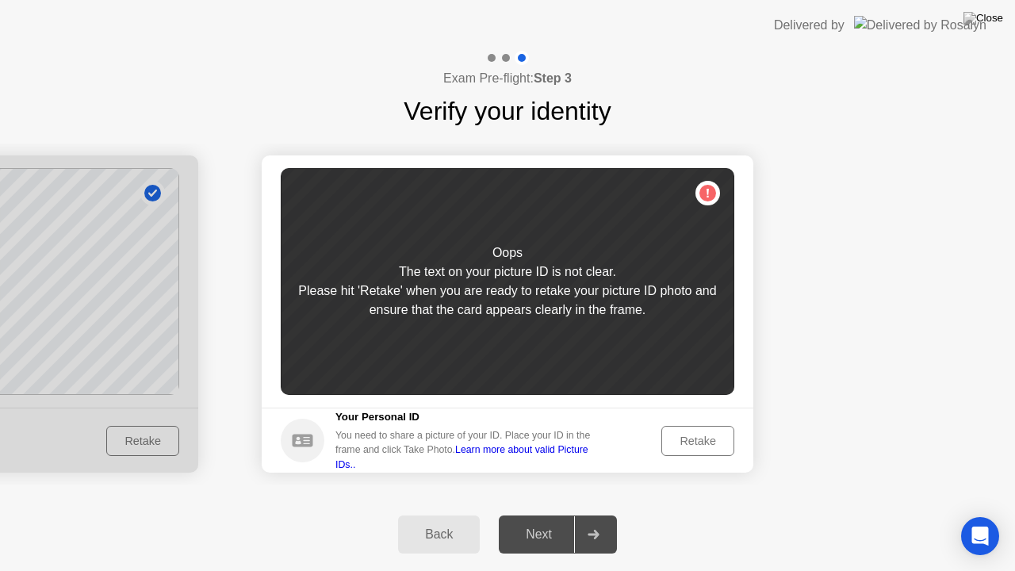
click at [729, 444] on button "Retake" at bounding box center [698, 441] width 73 height 30
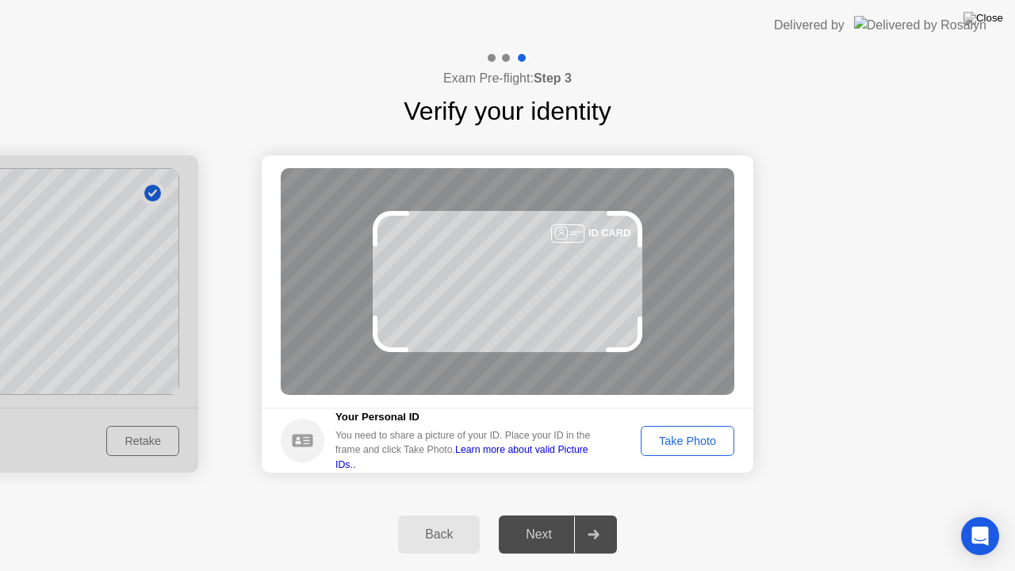
click at [687, 438] on div "Take Photo" at bounding box center [688, 441] width 83 height 13
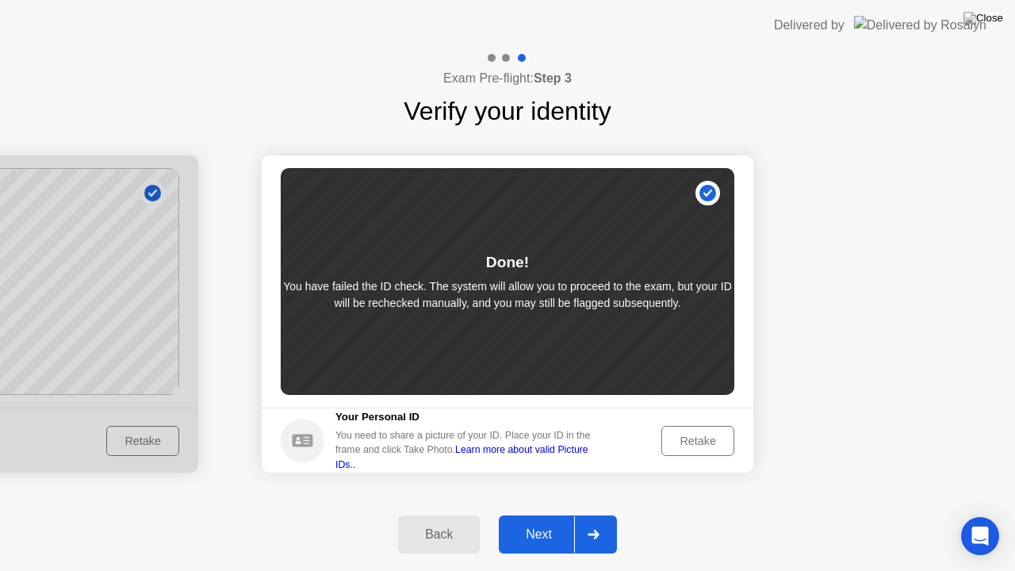
click at [663, 297] on p "You have failed the ID check. The system will allow you to proceed to the exam,…" at bounding box center [508, 294] width 454 height 33
click at [701, 443] on div "Retake" at bounding box center [698, 441] width 62 height 13
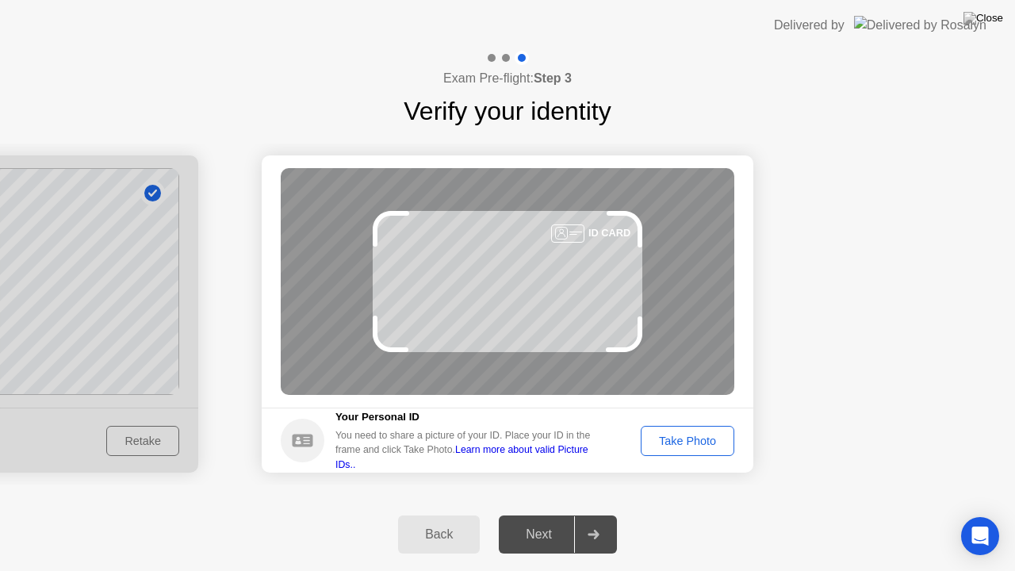
click at [575, 236] on div at bounding box center [567, 233] width 33 height 18
click at [719, 451] on button "Take Photo" at bounding box center [688, 441] width 94 height 30
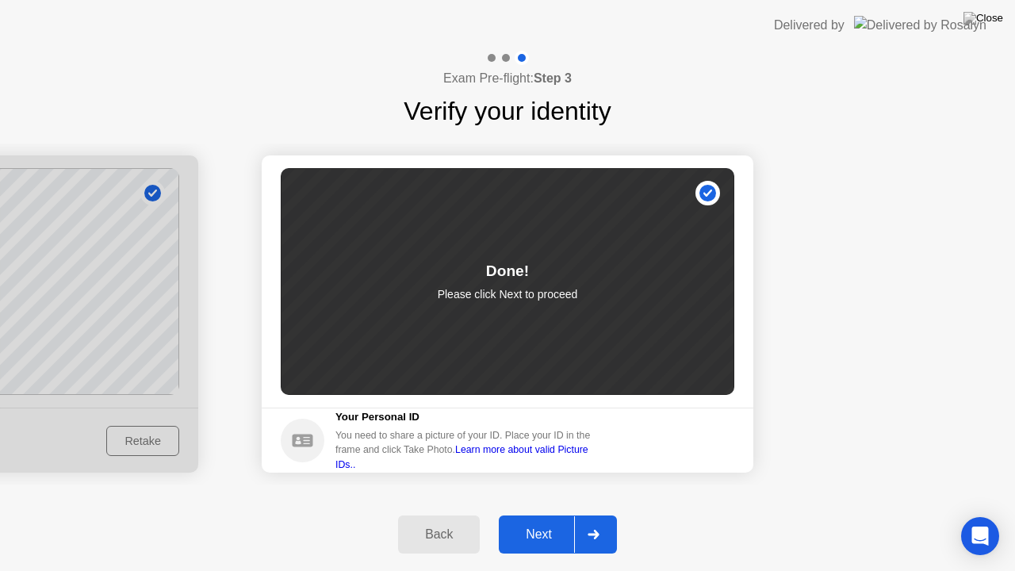
click at [562, 515] on div "Next" at bounding box center [539, 535] width 71 height 14
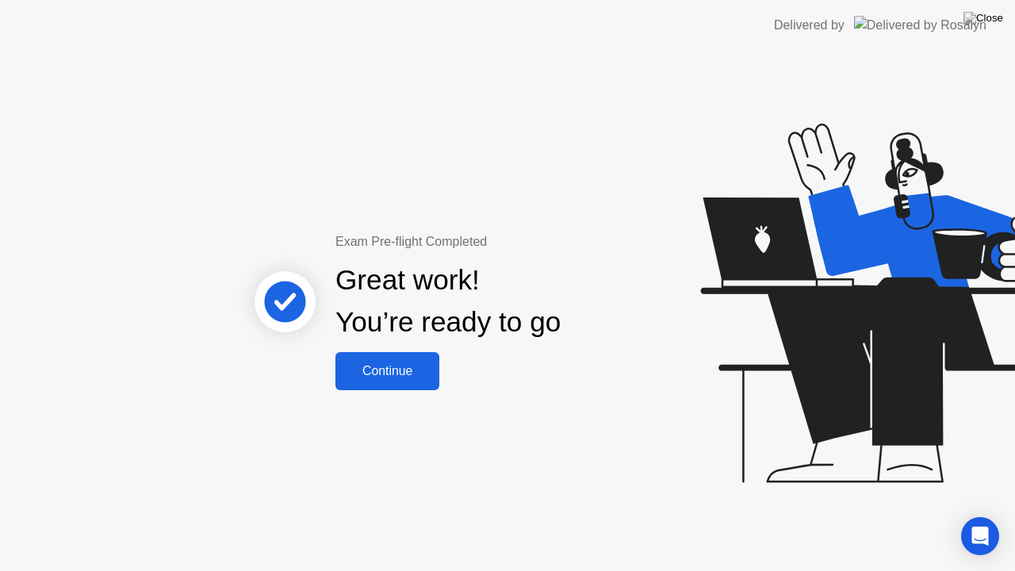
click at [397, 355] on button "Continue" at bounding box center [388, 371] width 104 height 38
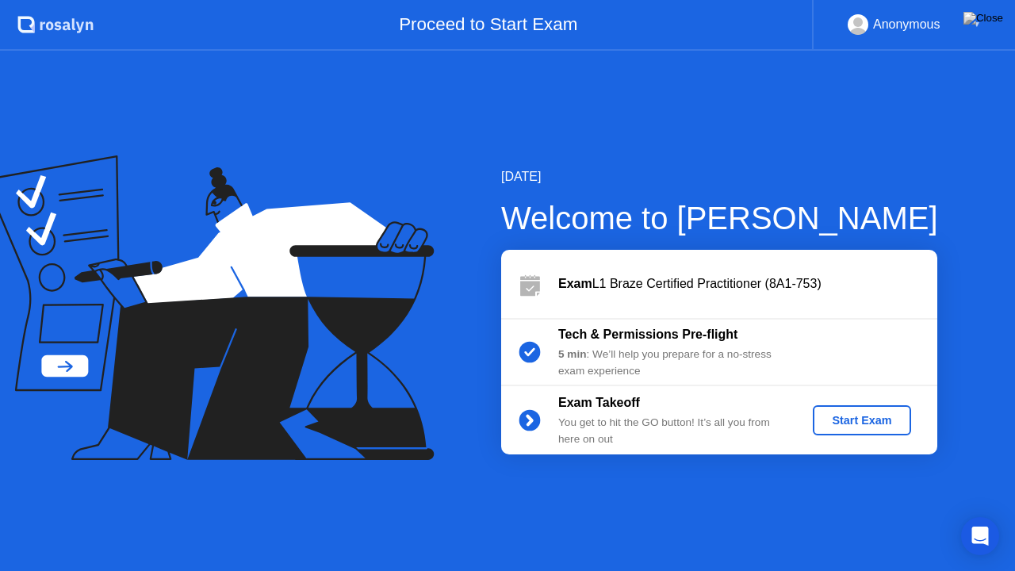
click at [884, 405] on div "Exam Takeoff You get to hit the GO button! It’s all you from here on out Start …" at bounding box center [719, 420] width 436 height 68
click at [896, 416] on div "Start Exam" at bounding box center [861, 420] width 85 height 13
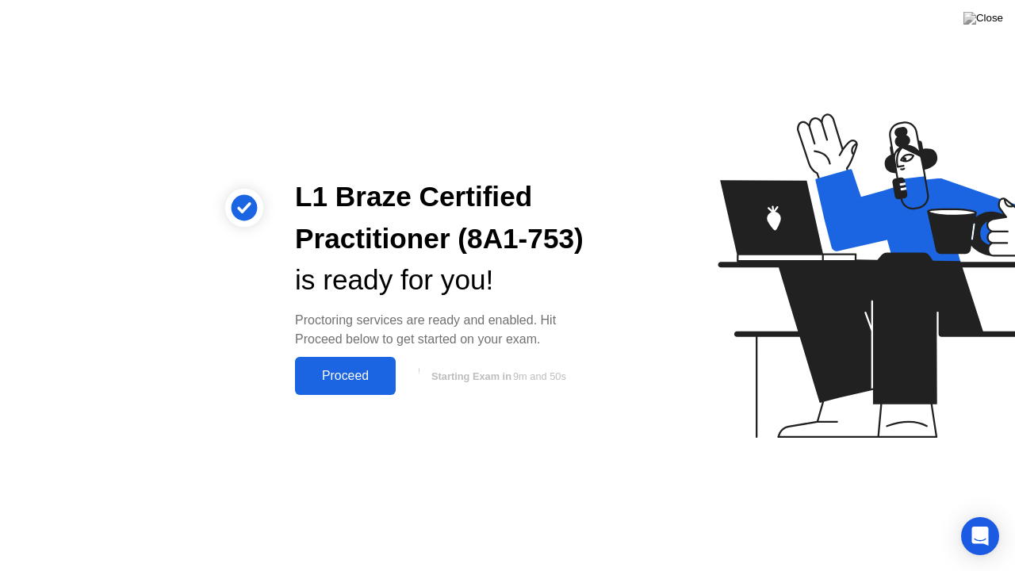
click at [346, 379] on div "Proceed" at bounding box center [345, 376] width 91 height 14
